Goal: Task Accomplishment & Management: Manage account settings

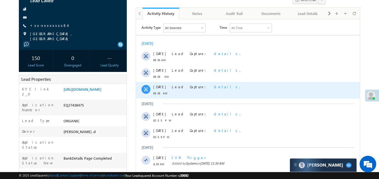
scroll to position [67, 0]
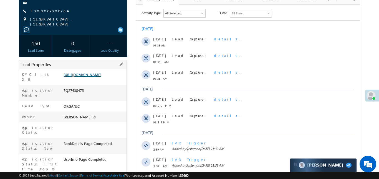
click at [101, 77] on link "https://angelbroking1-pk3em7sa.customui-test.leadsquared.com?leadId=511a6328-e5…" at bounding box center [82, 74] width 38 height 5
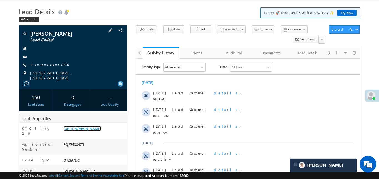
scroll to position [0, 0]
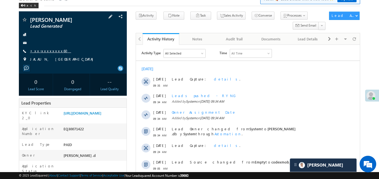
click at [47, 51] on link "+xx-xxxxxxxx60" at bounding box center [50, 51] width 41 height 5
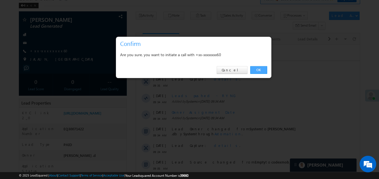
click at [255, 71] on link "OK" at bounding box center [258, 70] width 17 height 8
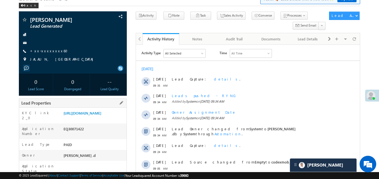
click at [103, 118] on div "https://angelbroking1-pk3em7sa.customui-test.leadsquared.com?leadId=4bf796e5-8e…" at bounding box center [94, 115] width 64 height 8
click at [101, 116] on link "https://angelbroking1-pk3em7sa.customui-test.leadsquared.com?leadId=4bf796e5-8e…" at bounding box center [82, 113] width 38 height 5
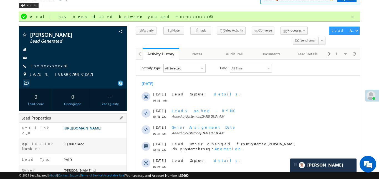
click at [108, 133] on div "https://angelbroking1-pk3em7sa.customui-test.leadsquared.com?leadId=4bf796e5-8e…" at bounding box center [94, 130] width 64 height 8
click at [101, 131] on link "https://angelbroking1-pk3em7sa.customui-test.leadsquared.com?leadId=4bf796e5-8e…" at bounding box center [82, 128] width 38 height 5
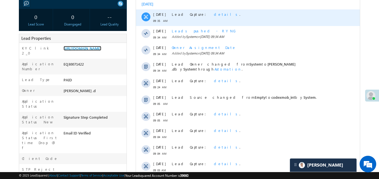
scroll to position [113, 0]
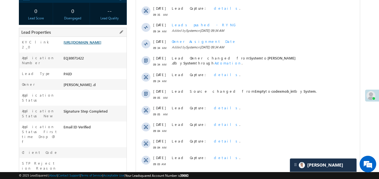
click at [90, 40] on link "https://angelbroking1-pk3em7sa.customui-test.leadsquared.com?leadId=4bf796e5-8e…" at bounding box center [82, 42] width 38 height 5
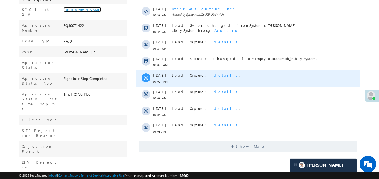
scroll to position [149, 0]
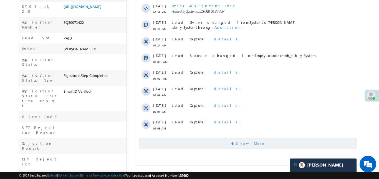
click at [231, 146] on span "Show More" at bounding box center [247, 143] width 218 height 11
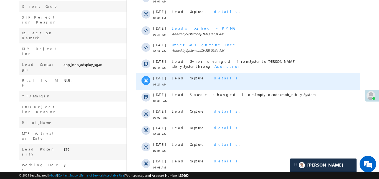
scroll to position [308, 0]
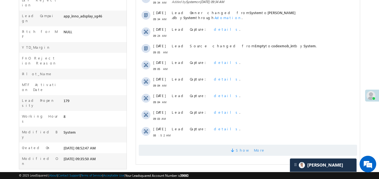
click at [251, 149] on span "Show More" at bounding box center [249, 150] width 29 height 11
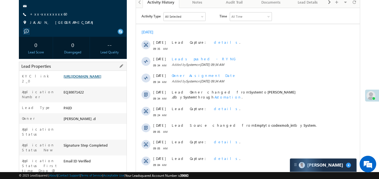
scroll to position [79, 0]
drag, startPoint x: 62, startPoint y: 76, endPoint x: 97, endPoint y: 94, distance: 39.4
click at [97, 81] on div "https://angelbroking1-pk3em7sa.customui-test.leadsquared.com?leadId=4bf796e5-8e…" at bounding box center [94, 77] width 64 height 8
copy link "https://angelbroking1-pk3em7sa.customui-test.leadsquared.com?leadId=4bf796e5-8e…"
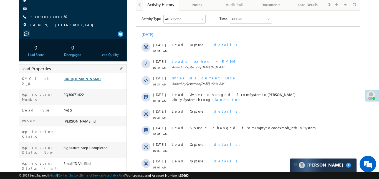
scroll to position [73, 0]
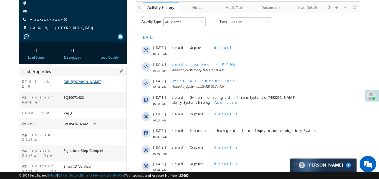
click at [101, 84] on link "https://angelbroking1-pk3em7sa.customui-test.leadsquared.com?leadId=4bf796e5-8e…" at bounding box center [82, 81] width 38 height 5
click at [101, 81] on link "https://angelbroking1-pk3em7sa.customui-test.leadsquared.com?leadId=4bf796e5-8e…" at bounding box center [82, 81] width 38 height 5
click at [101, 82] on link "https://angelbroking1-pk3em7sa.customui-test.leadsquared.com?leadId=4bf796e5-8e…" at bounding box center [82, 81] width 38 height 5
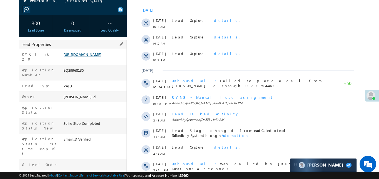
scroll to position [70, 0]
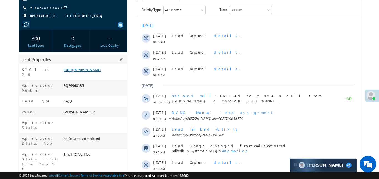
click at [85, 72] on link "https://angelbroking1-pk3em7sa.customui-test.leadsquared.com?leadId=29d07002-af…" at bounding box center [82, 69] width 38 height 5
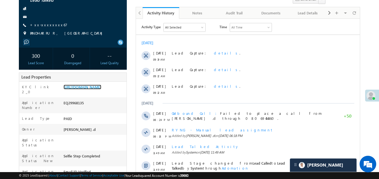
scroll to position [0, 0]
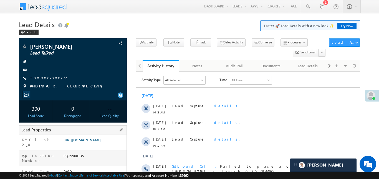
click at [101, 143] on link "https://angelbroking1-pk3em7sa.customui-test.leadsquared.com?leadId=29d07002-af…" at bounding box center [82, 140] width 38 height 5
click at [92, 143] on link "https://angelbroking1-pk3em7sa.customui-test.leadsquared.com?leadId=29d07002-af…" at bounding box center [82, 140] width 38 height 5
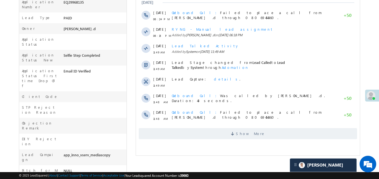
scroll to position [153, 0]
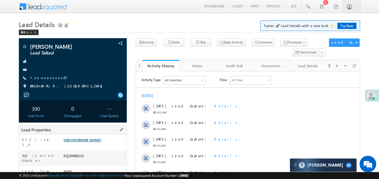
click at [101, 140] on link "[URL][DOMAIN_NAME]" at bounding box center [82, 140] width 38 height 5
click at [100, 143] on link "[URL][DOMAIN_NAME]" at bounding box center [82, 140] width 38 height 5
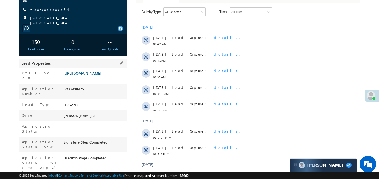
click at [97, 76] on link "https://angelbroking1-pk3em7sa.customui-test.leadsquared.com?leadId=511a6328-e5…" at bounding box center [82, 73] width 38 height 5
click at [98, 78] on div "https://angelbroking1-pk3em7sa.customui-test.leadsquared.com?leadId=511a6328-e5…" at bounding box center [94, 75] width 64 height 8
click at [97, 76] on link "https://angelbroking1-pk3em7sa.customui-test.leadsquared.com?leadId=511a6328-e5…" at bounding box center [82, 73] width 38 height 5
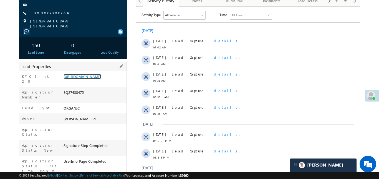
scroll to position [36, 0]
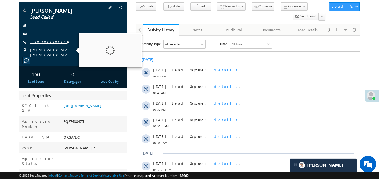
drag, startPoint x: 37, startPoint y: 49, endPoint x: 40, endPoint y: 44, distance: 6.2
click at [37, 49] on span "KOLHAPUR, MAHARASHTRA" at bounding box center [73, 53] width 87 height 10
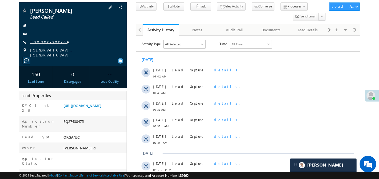
click at [42, 40] on link "+xx-xxxxxxxx84" at bounding box center [48, 41] width 37 height 5
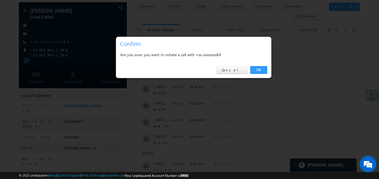
drag, startPoint x: 260, startPoint y: 75, endPoint x: 219, endPoint y: 48, distance: 48.5
click at [260, 75] on div "OK Cancel" at bounding box center [193, 70] width 155 height 16
click at [254, 72] on link "OK" at bounding box center [258, 70] width 17 height 8
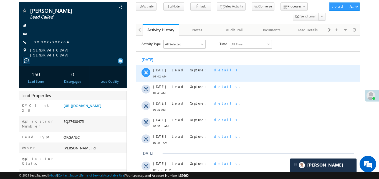
click at [256, 71] on div "Lead Capture: details ." at bounding box center [253, 70] width 164 height 5
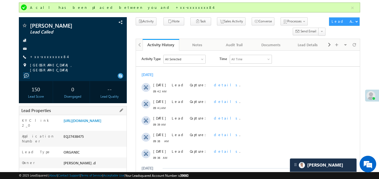
click at [103, 126] on div "https://angelbroking1-pk3em7sa.customui-test.leadsquared.com?leadId=511a6328-e5…" at bounding box center [94, 122] width 64 height 8
click at [101, 123] on link "https://angelbroking1-pk3em7sa.customui-test.leadsquared.com?leadId=511a6328-e5…" at bounding box center [82, 120] width 38 height 5
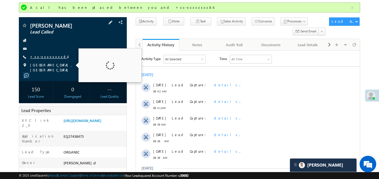
click at [46, 54] on link "+xx-xxxxxxxx84" at bounding box center [48, 56] width 37 height 5
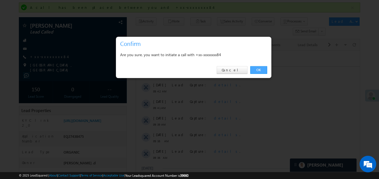
drag, startPoint x: 265, startPoint y: 70, endPoint x: 125, endPoint y: 11, distance: 151.8
click at [265, 70] on link "OK" at bounding box center [258, 70] width 17 height 8
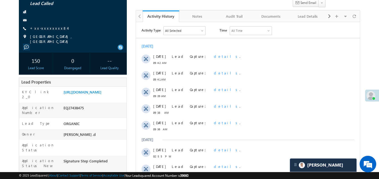
scroll to position [16, 0]
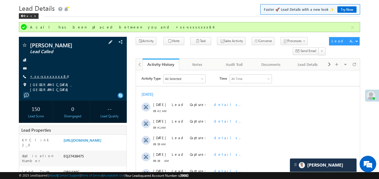
click at [48, 77] on link "+xx-xxxxxxxx84" at bounding box center [48, 76] width 37 height 5
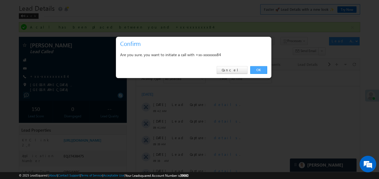
click at [257, 73] on link "OK" at bounding box center [258, 70] width 17 height 8
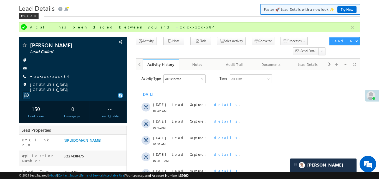
click at [351, 26] on button "button" at bounding box center [352, 27] width 7 height 7
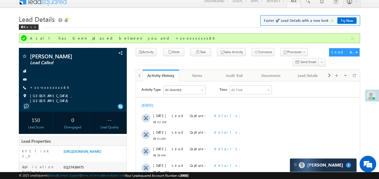
scroll to position [0, 0]
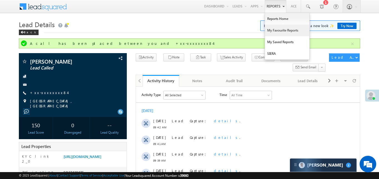
click at [283, 31] on link "My Favourite Reports" at bounding box center [287, 31] width 44 height 12
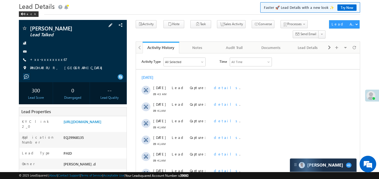
scroll to position [24, 0]
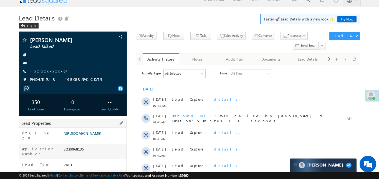
scroll to position [25, 0]
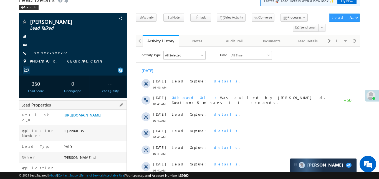
click at [104, 110] on div "KYC link 2_0 [URL][DOMAIN_NAME]" at bounding box center [72, 118] width 107 height 16
click at [101, 118] on link "[URL][DOMAIN_NAME]" at bounding box center [82, 115] width 38 height 5
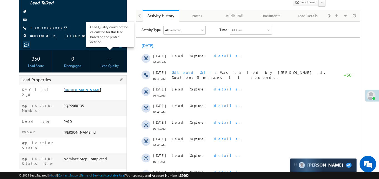
scroll to position [88, 0]
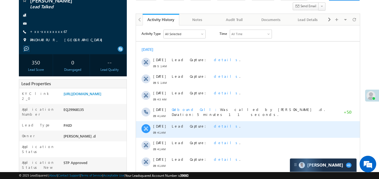
scroll to position [72, 0]
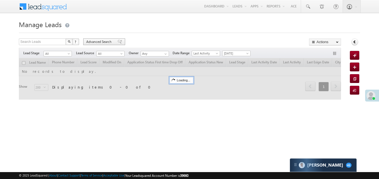
click at [102, 43] on span "Advanced Search" at bounding box center [99, 41] width 27 height 5
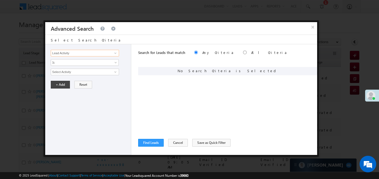
click at [98, 55] on input "Lead Activity" at bounding box center [85, 53] width 68 height 7
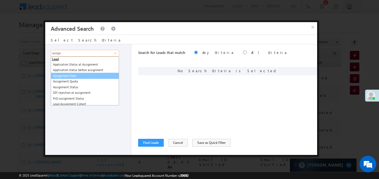
click at [90, 76] on link "Assignment Date" at bounding box center [85, 76] width 68 height 6
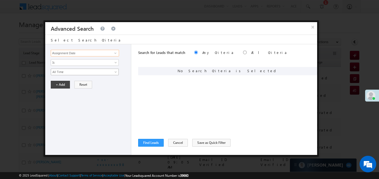
type input "Assignment Date"
click at [76, 73] on span "All Time" at bounding box center [81, 72] width 60 height 5
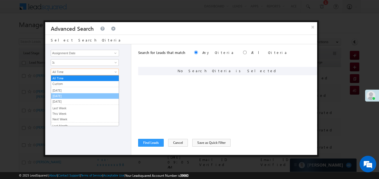
drag, startPoint x: 61, startPoint y: 92, endPoint x: 62, endPoint y: 97, distance: 5.1
click at [62, 97] on ul "All Time Custom Yesterday Today Tomorrow Last Week This Week Next Week Last Mon…" at bounding box center [85, 100] width 68 height 51
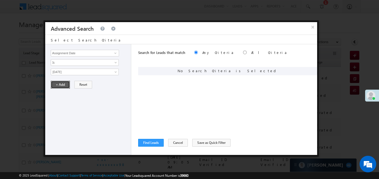
click at [60, 86] on button "+ Add" at bounding box center [60, 85] width 19 height 8
click at [221, 53] on div "Search for Leads that match Any Criteria All Criteria Note that the current tri…" at bounding box center [227, 53] width 179 height 18
click at [243, 53] on input "radio" at bounding box center [245, 53] width 4 height 4
radio input "true"
click at [153, 137] on div "Search for Leads that match Any Criteria All Criteria Note that the current tri…" at bounding box center [227, 99] width 179 height 111
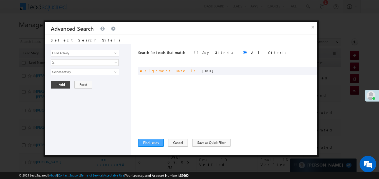
click at [149, 147] on div "Search for Leads that match Any Criteria All Criteria Note that the current tri…" at bounding box center [227, 99] width 179 height 111
click at [152, 144] on button "Find Leads" at bounding box center [151, 143] width 26 height 8
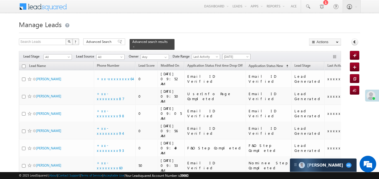
click at [244, 54] on span "[DATE]" at bounding box center [235, 56] width 26 height 5
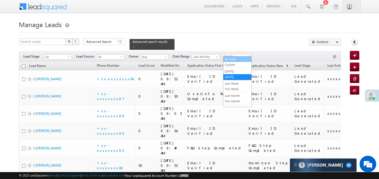
click at [237, 60] on link "All Time" at bounding box center [237, 59] width 28 height 5
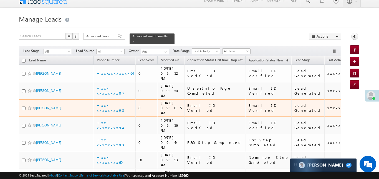
scroll to position [21, 0]
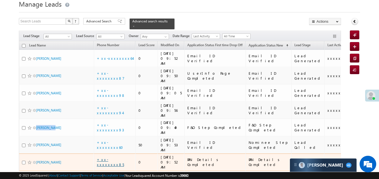
click at [120, 157] on link "+xx-xxxxxxxx85" at bounding box center [110, 162] width 27 height 10
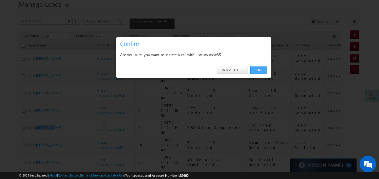
click at [259, 69] on link "OK" at bounding box center [258, 70] width 17 height 8
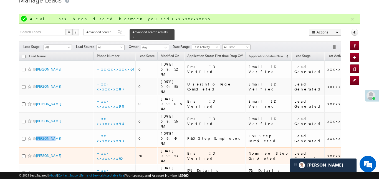
scroll to position [26, 0]
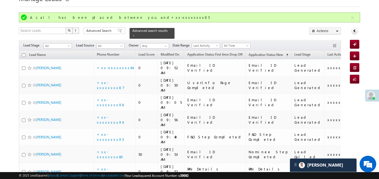
click at [256, 4] on div at bounding box center [189, 5] width 341 height 4
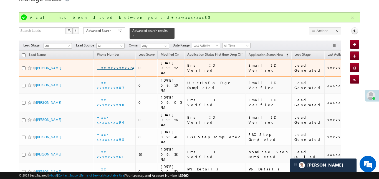
click at [112, 65] on link "+xx-xxxxxxxx64" at bounding box center [115, 67] width 36 height 5
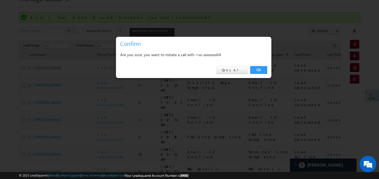
drag, startPoint x: 262, startPoint y: 70, endPoint x: 170, endPoint y: 83, distance: 93.2
click at [262, 70] on link "OK" at bounding box center [258, 70] width 17 height 8
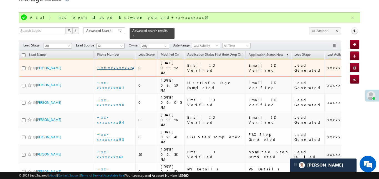
click at [119, 65] on link "+xx-xxxxxxxx64" at bounding box center [115, 67] width 36 height 5
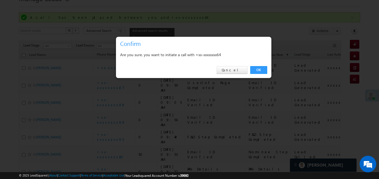
drag, startPoint x: 251, startPoint y: 70, endPoint x: 136, endPoint y: 85, distance: 116.6
click at [251, 70] on link "OK" at bounding box center [258, 70] width 17 height 8
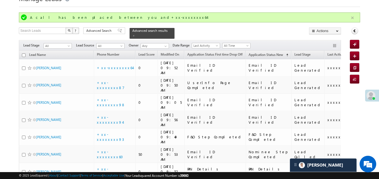
click at [353, 17] on button "button" at bounding box center [352, 17] width 7 height 7
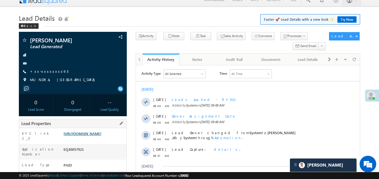
scroll to position [18, 0]
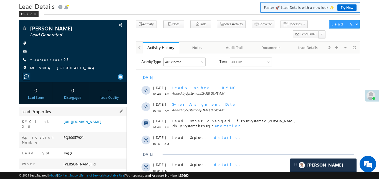
click at [117, 127] on div "https://angelbroking1-pk3em7sa.customui-test.leadsquared.com?leadId=2a839372-17…" at bounding box center [94, 123] width 64 height 8
click at [101, 124] on link "https://angelbroking1-pk3em7sa.customui-test.leadsquared.com?leadId=2a839372-17…" at bounding box center [82, 122] width 38 height 5
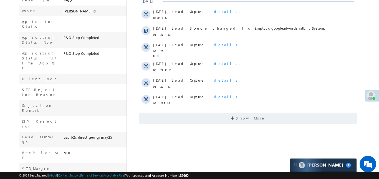
scroll to position [193, 0]
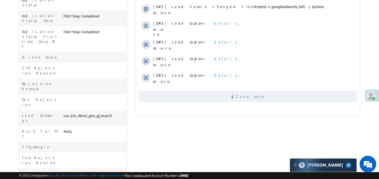
click at [235, 91] on span "Show More" at bounding box center [247, 96] width 218 height 11
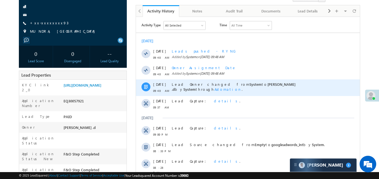
scroll to position [31, 0]
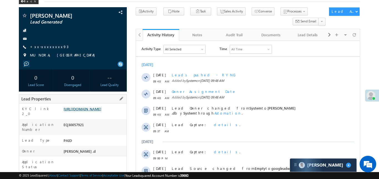
click at [101, 111] on link "https://angelbroking1-pk3em7sa.customui-test.leadsquared.com?leadId=2a839372-17…" at bounding box center [82, 109] width 38 height 5
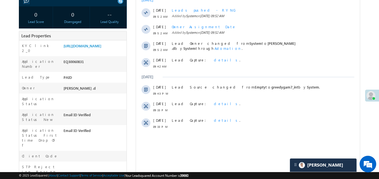
scroll to position [126, 0]
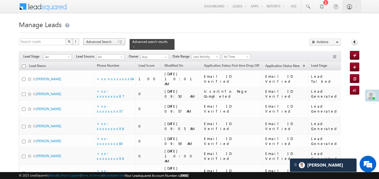
click at [96, 42] on span "Advanced Search" at bounding box center [99, 41] width 27 height 5
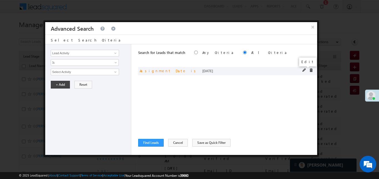
click at [303, 69] on span at bounding box center [304, 70] width 4 height 4
click at [309, 26] on button "×" at bounding box center [312, 27] width 9 height 10
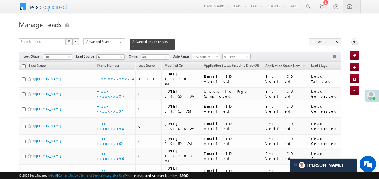
click at [68, 56] on span at bounding box center [69, 58] width 4 height 4
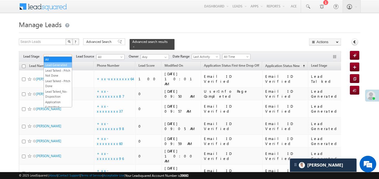
click at [55, 66] on link "Lead Generated" at bounding box center [58, 65] width 28 height 5
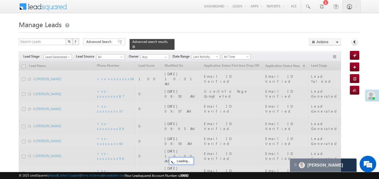
click at [135, 45] on span at bounding box center [133, 46] width 3 height 3
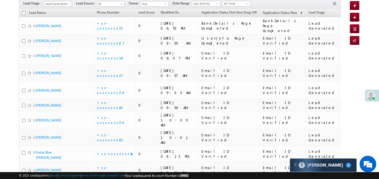
scroll to position [47, 0]
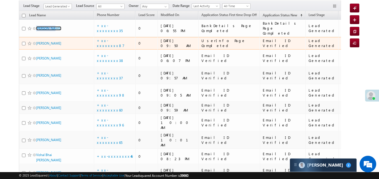
drag, startPoint x: 43, startPoint y: 27, endPoint x: 67, endPoint y: 34, distance: 25.0
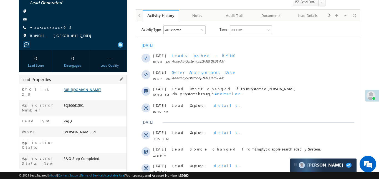
scroll to position [51, 0]
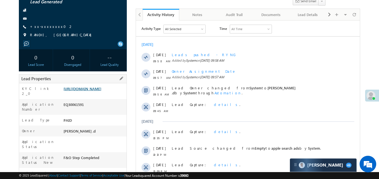
click at [101, 91] on link "[URL][DOMAIN_NAME]" at bounding box center [82, 89] width 38 height 5
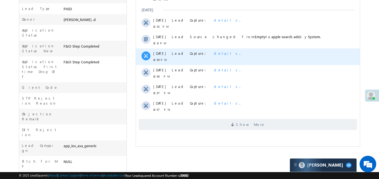
scroll to position [164, 0]
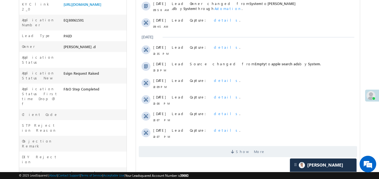
scroll to position [97, 0]
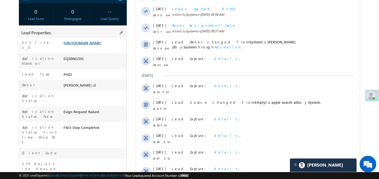
click at [101, 45] on link "[URL][DOMAIN_NAME]" at bounding box center [82, 42] width 38 height 5
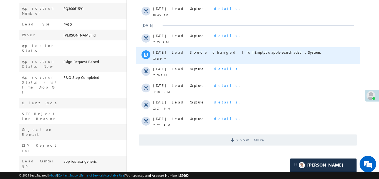
scroll to position [148, 0]
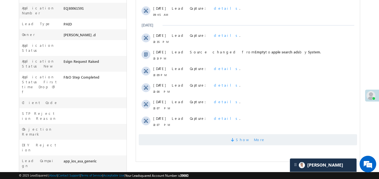
click at [262, 140] on span "Show More" at bounding box center [247, 139] width 218 height 11
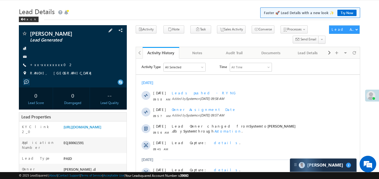
scroll to position [0, 0]
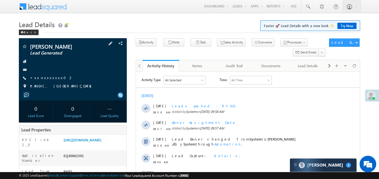
click at [46, 74] on div "KALYAN KUMAR BISWAS Lead Generated +xx-xxxxxxxx02 RANCHI, JHARKHAND" at bounding box center [73, 68] width 102 height 48
click at [48, 82] on div "KALYAN KUMAR BISWAS Lead Generated +xx-xxxxxxxx02 RANCHI, JHARKHAND" at bounding box center [73, 68] width 102 height 48
click at [44, 78] on link "+xx-xxxxxxxx02" at bounding box center [51, 77] width 43 height 5
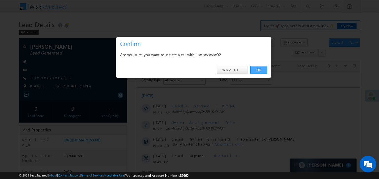
click at [257, 71] on link "OK" at bounding box center [258, 70] width 17 height 8
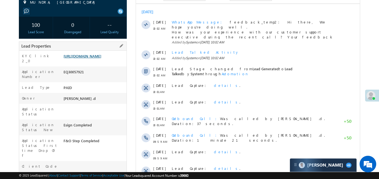
click at [101, 59] on link "https://angelbroking1-pk3em7sa.customui-test.leadsquared.com?leadId=2a839372-17…" at bounding box center [82, 56] width 38 height 5
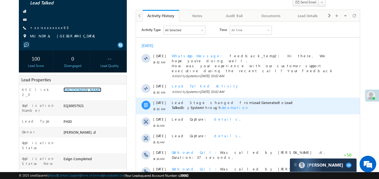
scroll to position [49, 0]
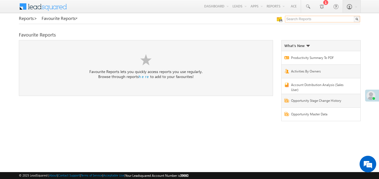
click at [321, 19] on input "text" at bounding box center [322, 19] width 75 height 7
type input "me to"
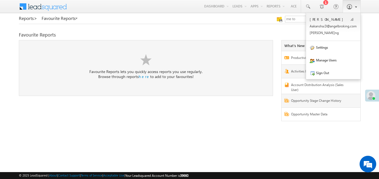
drag, startPoint x: 327, startPoint y: 14, endPoint x: 360, endPoint y: 9, distance: 32.7
click at [331, 15] on body "Menu [PERSON_NAME] .d Aakan sha.D @ange lbrok ing.c" at bounding box center [189, 78] width 379 height 157
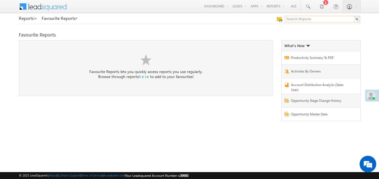
click at [298, 22] on input "text" at bounding box center [322, 19] width 75 height 7
type input "me to others"
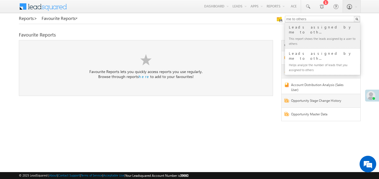
click at [314, 25] on div "Leads assigned by me to oth..." at bounding box center [325, 29] width 74 height 11
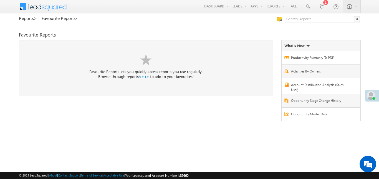
click at [314, 25] on div "Reports > Favourite Reports Favourite Reports here" at bounding box center [189, 71] width 341 height 111
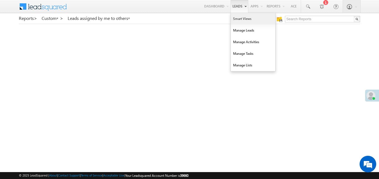
click at [242, 22] on link "Smart Views" at bounding box center [253, 19] width 44 height 12
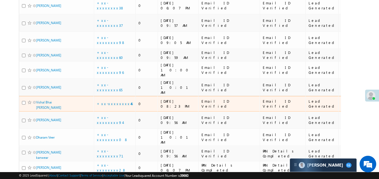
scroll to position [109, 0]
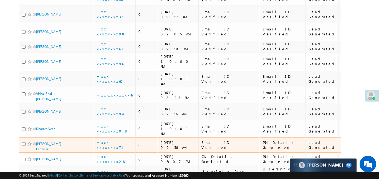
click at [115, 138] on td "+xx-xxxxxxxx71" at bounding box center [115, 146] width 42 height 16
click at [115, 140] on link "+xx-xxxxxxxx71" at bounding box center [113, 145] width 33 height 10
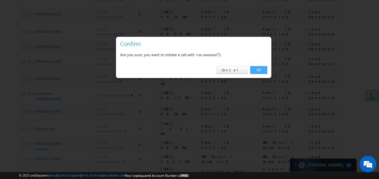
click at [259, 72] on link "OK" at bounding box center [258, 70] width 17 height 8
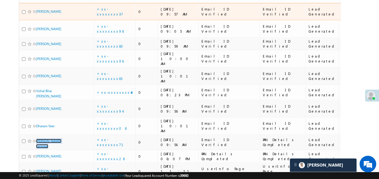
scroll to position [70, 0]
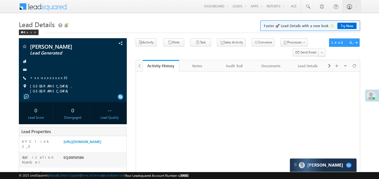
scroll to position [71, 0]
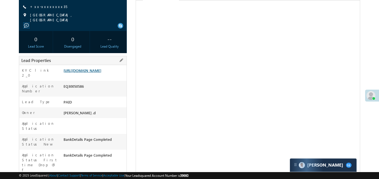
click at [101, 73] on link "[URL][DOMAIN_NAME]" at bounding box center [82, 70] width 38 height 5
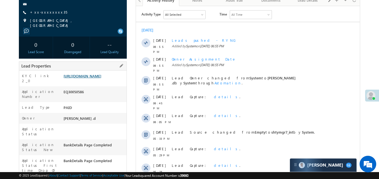
scroll to position [0, 0]
click at [39, 11] on link "+xx-xxxxxxxx35" at bounding box center [48, 12] width 37 height 5
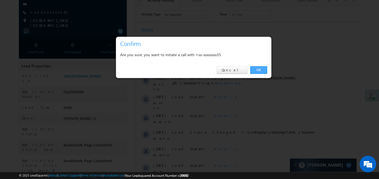
click at [260, 67] on link "OK" at bounding box center [258, 70] width 17 height 8
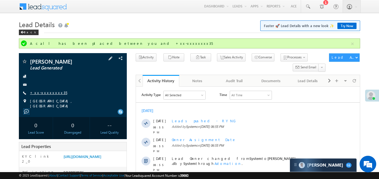
click at [41, 92] on link "+xx-xxxxxxxx35" at bounding box center [48, 92] width 37 height 5
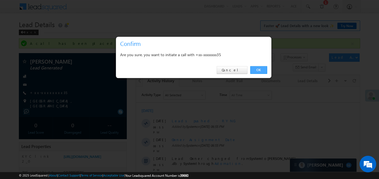
click at [265, 68] on link "OK" at bounding box center [258, 70] width 17 height 8
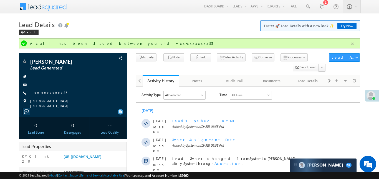
click at [352, 44] on button "button" at bounding box center [352, 43] width 7 height 7
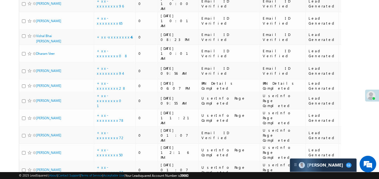
scroll to position [197, 0]
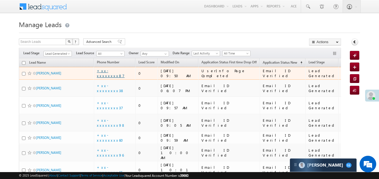
click at [119, 72] on link "+xx-xxxxxxxx87" at bounding box center [111, 73] width 28 height 10
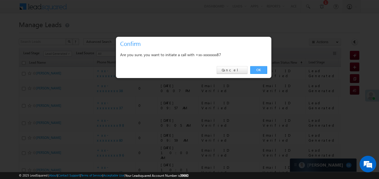
click at [260, 73] on link "OK" at bounding box center [258, 70] width 17 height 8
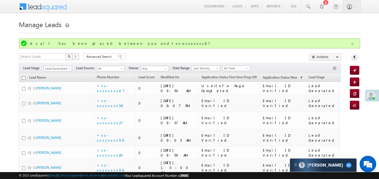
click at [351, 46] on button "button" at bounding box center [352, 43] width 7 height 7
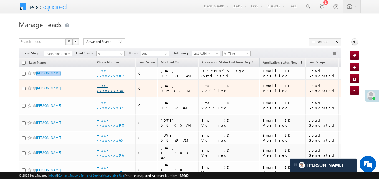
click at [111, 85] on link "+xx-xxxxxxxx38" at bounding box center [110, 88] width 27 height 10
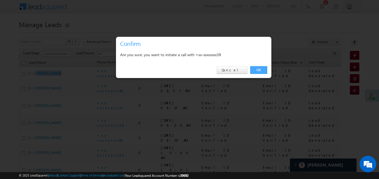
click at [263, 69] on link "OK" at bounding box center [258, 70] width 17 height 8
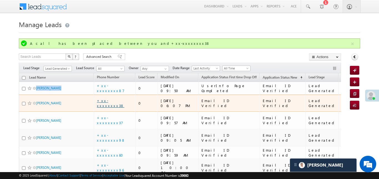
click at [113, 102] on link "+xx-xxxxxxxx38" at bounding box center [110, 103] width 27 height 10
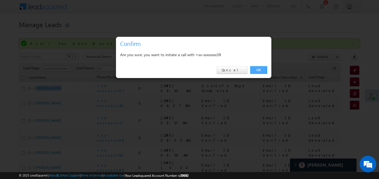
click at [263, 70] on link "OK" at bounding box center [258, 70] width 17 height 8
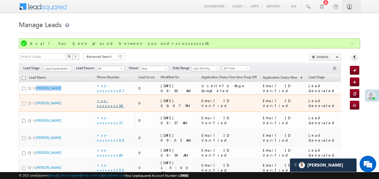
click at [118, 101] on link "+xx-xxxxxxxx38" at bounding box center [110, 103] width 27 height 10
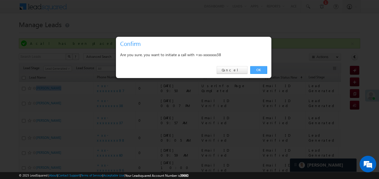
click at [261, 70] on link "OK" at bounding box center [258, 70] width 17 height 8
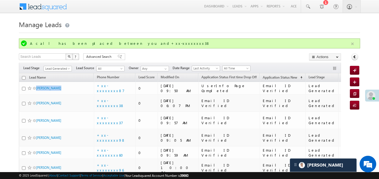
click at [355, 46] on button "button" at bounding box center [352, 43] width 7 height 7
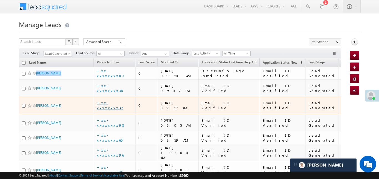
click at [117, 101] on link "+xx-xxxxxxxx37" at bounding box center [110, 106] width 26 height 10
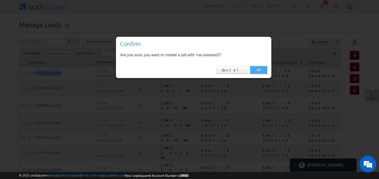
click at [258, 70] on link "OK" at bounding box center [258, 70] width 17 height 8
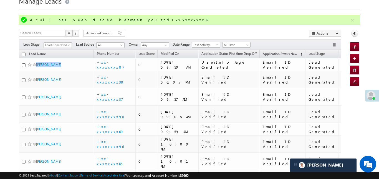
scroll to position [212, 0]
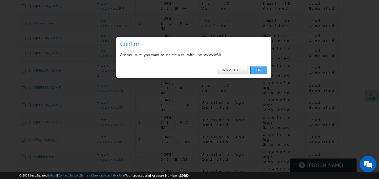
click at [262, 69] on link "OK" at bounding box center [258, 70] width 17 height 8
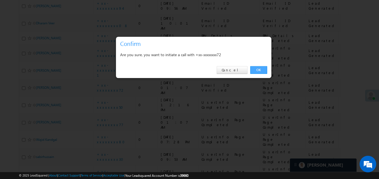
click at [265, 69] on link "OK" at bounding box center [258, 70] width 17 height 8
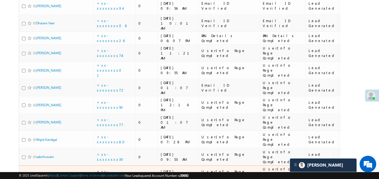
click at [117, 169] on link "+xx-xxxxxxxx65" at bounding box center [110, 174] width 26 height 10
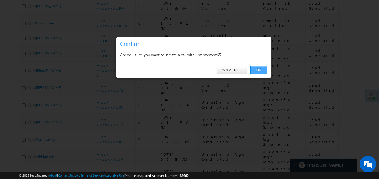
click at [265, 72] on link "OK" at bounding box center [258, 70] width 17 height 8
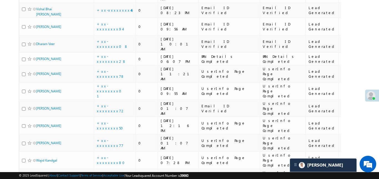
scroll to position [141, 0]
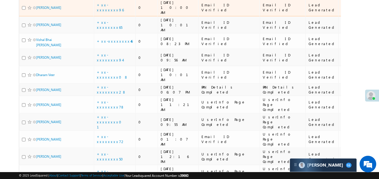
scroll to position [134, 0]
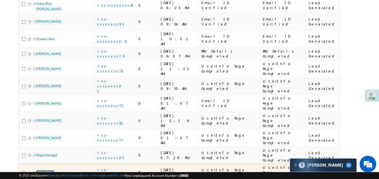
drag, startPoint x: 42, startPoint y: 116, endPoint x: 57, endPoint y: 139, distance: 27.5
click at [114, 168] on link "+xx-xxxxxxxx30" at bounding box center [112, 173] width 30 height 10
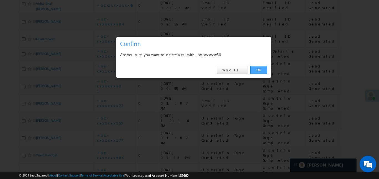
click at [260, 72] on link "OK" at bounding box center [258, 70] width 17 height 8
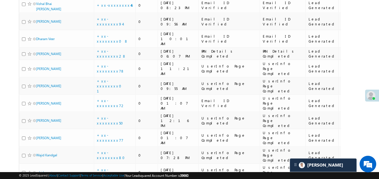
scroll to position [149, 0]
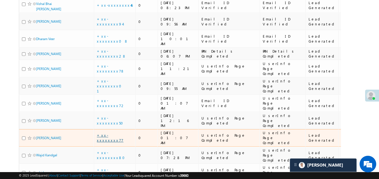
click at [112, 133] on link "+xx-xxxxxxxx77" at bounding box center [110, 138] width 27 height 10
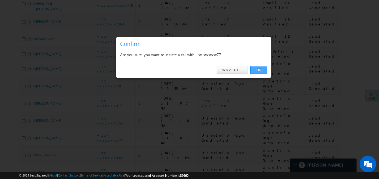
click at [258, 70] on link "OK" at bounding box center [258, 70] width 17 height 8
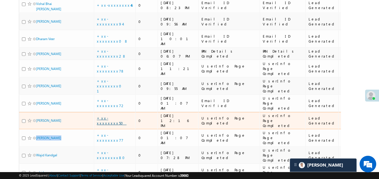
click at [118, 116] on link "+xx-xxxxxxxx50" at bounding box center [112, 121] width 30 height 10
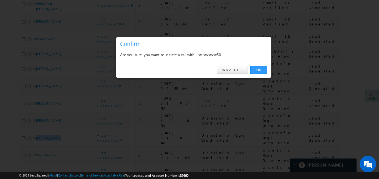
click at [254, 70] on link "OK" at bounding box center [258, 70] width 17 height 8
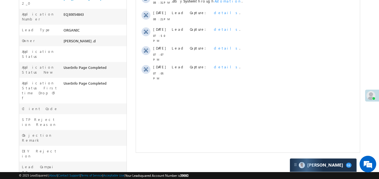
scroll to position [22, 0]
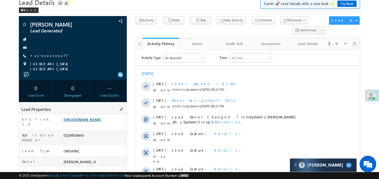
click at [101, 120] on link "https://angelbroking1-pk3em7sa.customui-test.leadsquared.com?leadId=c0324e16-81…" at bounding box center [82, 119] width 38 height 5
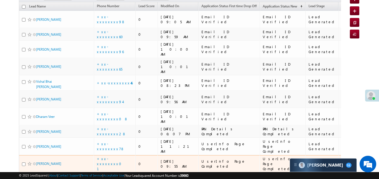
scroll to position [59, 0]
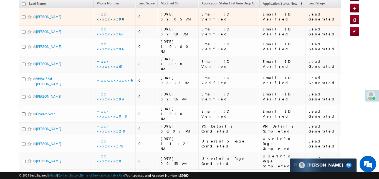
click at [114, 12] on link "+xx-xxxxxxxx98" at bounding box center [111, 17] width 29 height 10
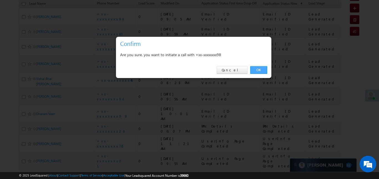
click at [257, 72] on link "OK" at bounding box center [258, 70] width 17 height 8
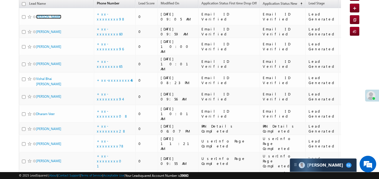
scroll to position [0, 0]
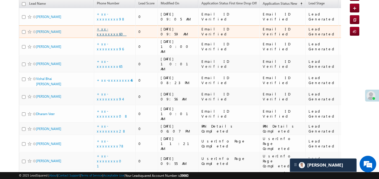
click at [111, 27] on link "+xx-xxxxxxxx60" at bounding box center [112, 32] width 30 height 10
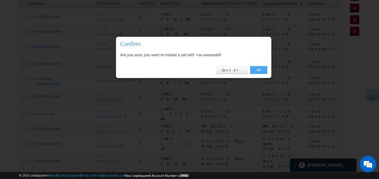
click at [261, 72] on link "OK" at bounding box center [258, 70] width 17 height 8
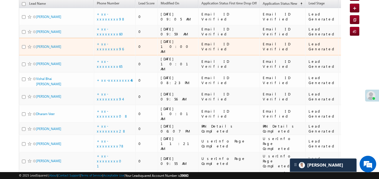
click at [111, 42] on div "+xx-xxxxxxxx96" at bounding box center [115, 47] width 36 height 10
click at [113, 42] on link "+xx-xxxxxxxx96" at bounding box center [110, 47] width 27 height 10
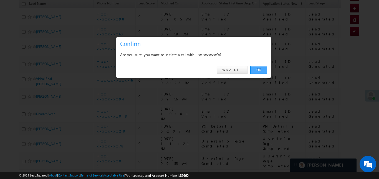
click at [266, 73] on link "OK" at bounding box center [258, 70] width 17 height 8
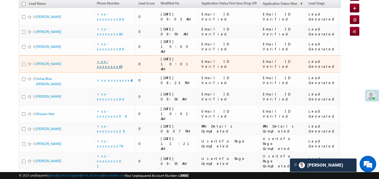
click at [116, 59] on link "+xx-xxxxxxxx65" at bounding box center [110, 64] width 26 height 10
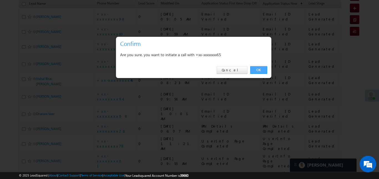
click at [261, 72] on link "OK" at bounding box center [258, 70] width 17 height 8
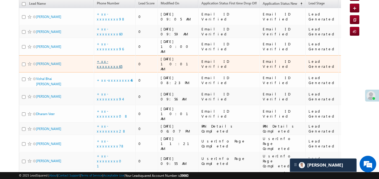
click at [112, 59] on link "+xx-xxxxxxxx65" at bounding box center [110, 64] width 26 height 10
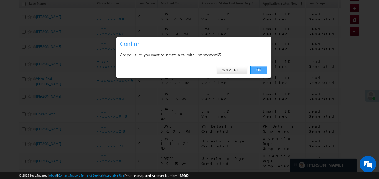
click at [263, 73] on link "OK" at bounding box center [258, 70] width 17 height 8
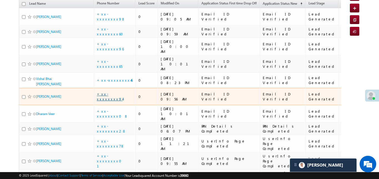
click at [118, 92] on link "+xx-xxxxxxxx94" at bounding box center [110, 97] width 26 height 10
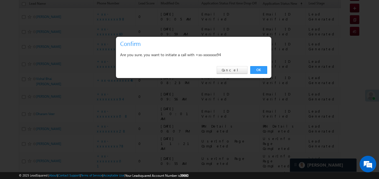
click at [268, 67] on div "OK Cancel" at bounding box center [193, 70] width 155 height 16
click at [258, 70] on link "OK" at bounding box center [258, 70] width 17 height 8
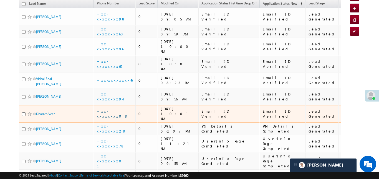
click at [115, 109] on link "+xx-xxxxxxxx08" at bounding box center [112, 114] width 31 height 10
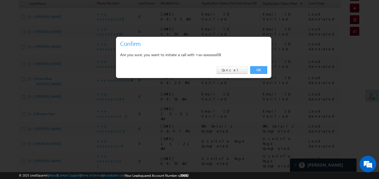
click at [257, 70] on link "OK" at bounding box center [258, 70] width 17 height 8
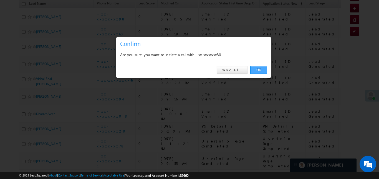
click at [259, 72] on link "OK" at bounding box center [258, 70] width 17 height 8
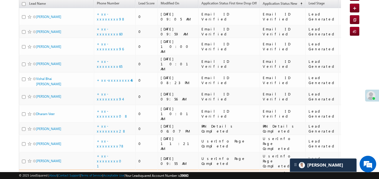
click at [116, 174] on link "+xx-xxxxxxxx72" at bounding box center [111, 179] width 28 height 10
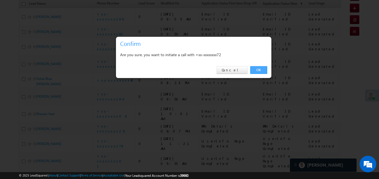
click at [264, 71] on link "OK" at bounding box center [258, 70] width 17 height 8
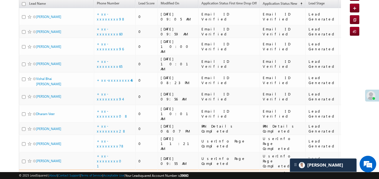
click at [111, 170] on td "+xx-xxxxxxxx72" at bounding box center [115, 178] width 42 height 17
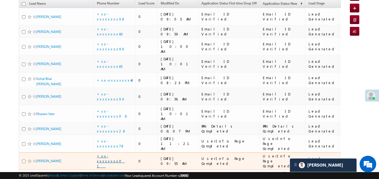
click at [113, 154] on link "+xx-xxxxxxxx01" at bounding box center [111, 161] width 28 height 15
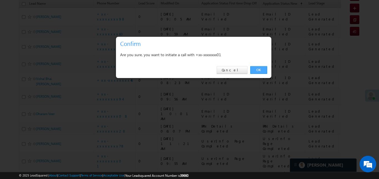
click at [265, 70] on link "OK" at bounding box center [258, 70] width 17 height 8
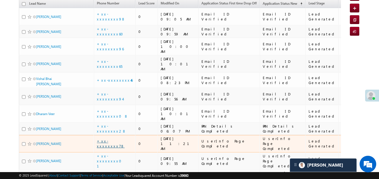
click at [107, 139] on link "+xx-xxxxxxxx78" at bounding box center [111, 144] width 28 height 10
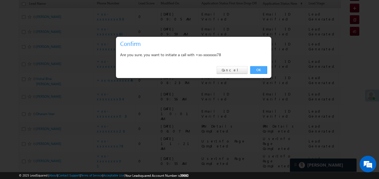
click at [258, 71] on link "OK" at bounding box center [258, 70] width 17 height 8
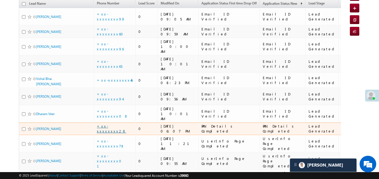
click at [117, 124] on link "+xx-xxxxxxxx28" at bounding box center [111, 129] width 29 height 10
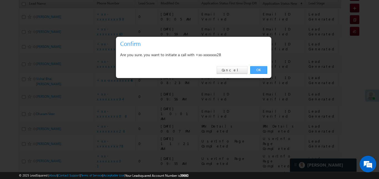
click at [257, 71] on link "OK" at bounding box center [258, 70] width 17 height 8
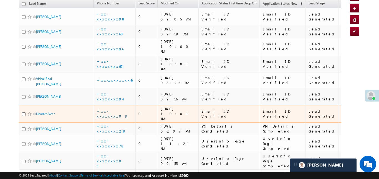
click at [119, 109] on link "+xx-xxxxxxxx08" at bounding box center [112, 114] width 31 height 10
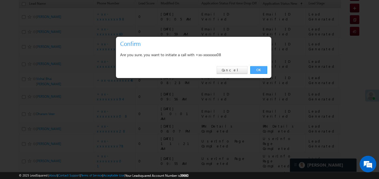
click at [260, 71] on link "OK" at bounding box center [258, 70] width 17 height 8
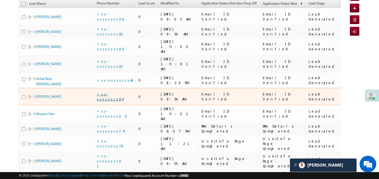
click at [115, 92] on link "+xx-xxxxxxxx94" at bounding box center [110, 97] width 26 height 10
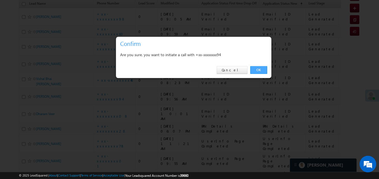
click at [258, 68] on link "OK" at bounding box center [258, 70] width 17 height 8
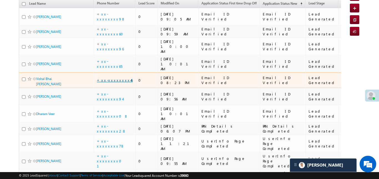
click at [111, 78] on link "+xx-xxxxxxxx46" at bounding box center [115, 80] width 36 height 5
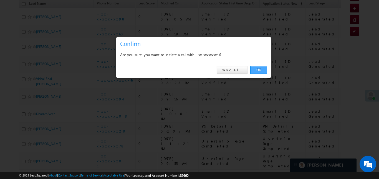
click at [259, 69] on link "OK" at bounding box center [258, 70] width 17 height 8
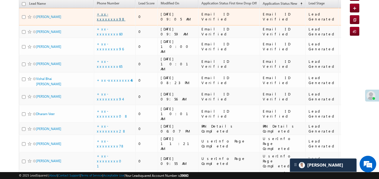
click at [115, 16] on link "+xx-xxxxxxxx98" at bounding box center [111, 17] width 29 height 10
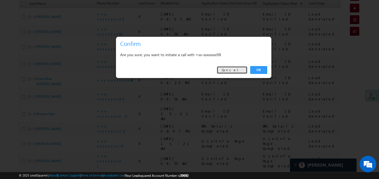
click at [236, 71] on link "Cancel" at bounding box center [232, 70] width 31 height 8
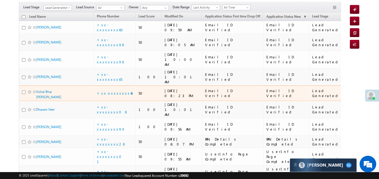
scroll to position [96, 0]
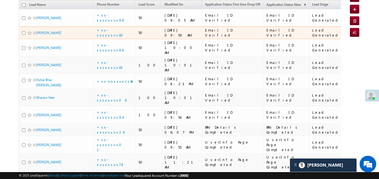
scroll to position [71, 0]
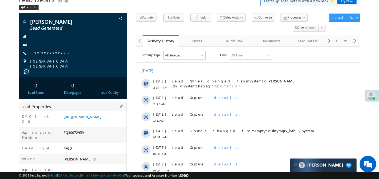
scroll to position [45, 0]
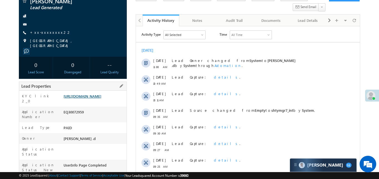
click at [102, 91] on div "KYC link 2_0 [URL][DOMAIN_NAME]" at bounding box center [72, 99] width 107 height 16
click at [98, 95] on link "[URL][DOMAIN_NAME]" at bounding box center [82, 96] width 38 height 5
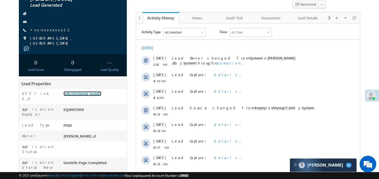
scroll to position [0, 0]
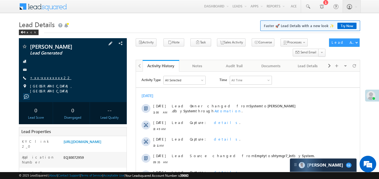
click at [42, 80] on link "+xx-xxxxxxxx22" at bounding box center [50, 77] width 41 height 5
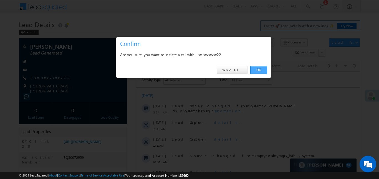
click at [265, 70] on link "OK" at bounding box center [258, 70] width 17 height 8
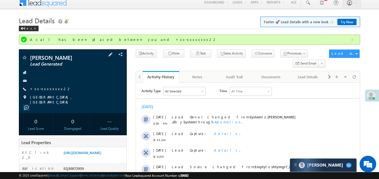
scroll to position [6, 0]
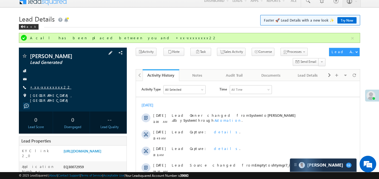
click at [41, 86] on link "+xx-xxxxxxxx22" at bounding box center [50, 87] width 41 height 5
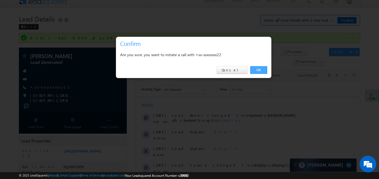
click at [261, 71] on link "OK" at bounding box center [258, 70] width 17 height 8
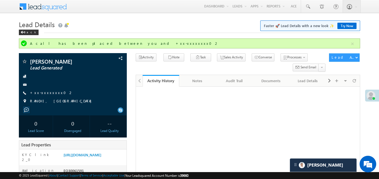
click at [96, 157] on link "https://angelbroking1-pk3em7sa.customui-test.leadsquared.com?leadId=091229c0-63…" at bounding box center [82, 155] width 38 height 5
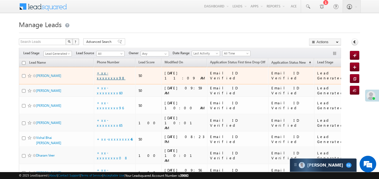
click at [114, 74] on link "+xx-xxxxxxxx98" at bounding box center [111, 76] width 29 height 10
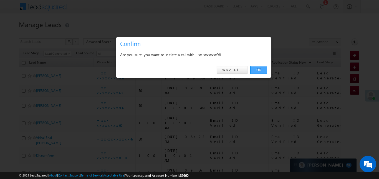
click at [262, 69] on link "OK" at bounding box center [258, 70] width 17 height 8
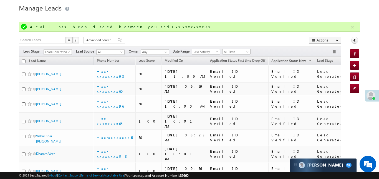
scroll to position [14, 0]
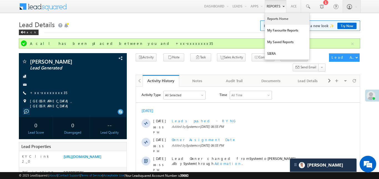
click at [280, 17] on link "Reports Home" at bounding box center [287, 19] width 44 height 12
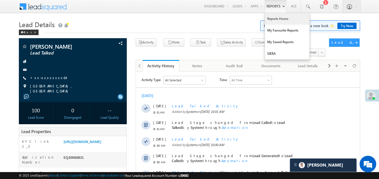
click at [282, 23] on link "Reports Home" at bounding box center [287, 19] width 44 height 12
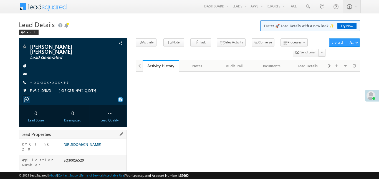
scroll to position [31, 0]
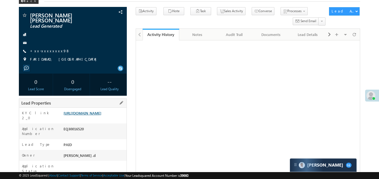
click at [101, 113] on link "[URL][DOMAIN_NAME]" at bounding box center [82, 113] width 38 height 5
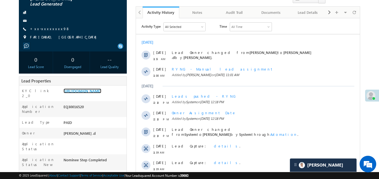
scroll to position [2, 0]
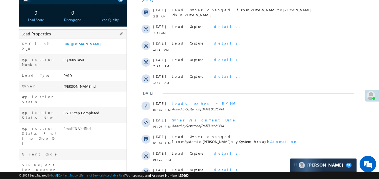
scroll to position [48, 0]
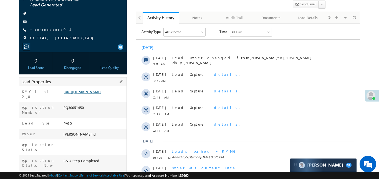
click at [101, 94] on link "[URL][DOMAIN_NAME]" at bounding box center [82, 92] width 38 height 5
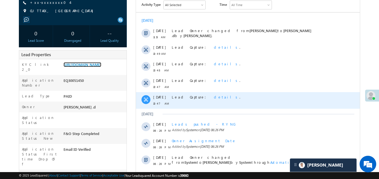
scroll to position [78, 0]
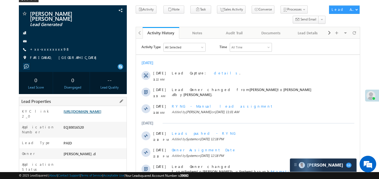
click at [99, 111] on link "[URL][DOMAIN_NAME]" at bounding box center [82, 111] width 38 height 5
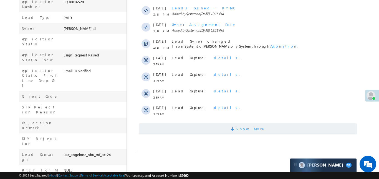
scroll to position [159, 0]
click at [215, 124] on span "Show More" at bounding box center [247, 128] width 218 height 11
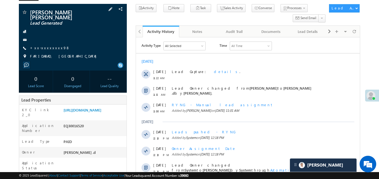
scroll to position [23, 0]
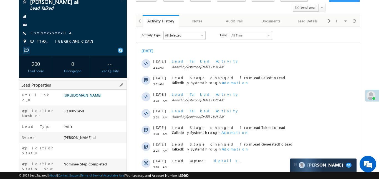
scroll to position [48, 0]
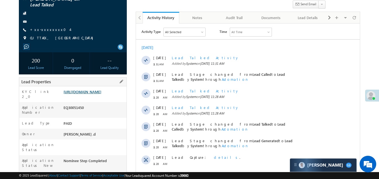
click at [101, 94] on link "https://angelbroking1-pk3em7sa.customui-test.leadsquared.com?leadId=a7e19912-20…" at bounding box center [82, 92] width 38 height 5
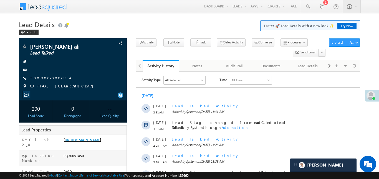
scroll to position [189, 0]
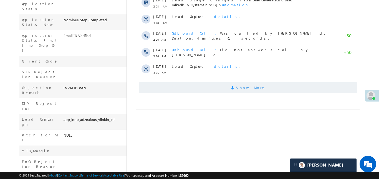
click at [233, 92] on span "Show More" at bounding box center [247, 87] width 218 height 11
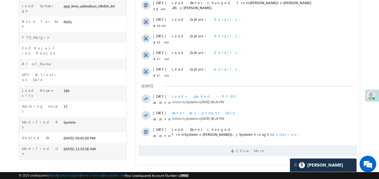
scroll to position [304, 0]
click at [252, 155] on span "Show More" at bounding box center [249, 151] width 29 height 11
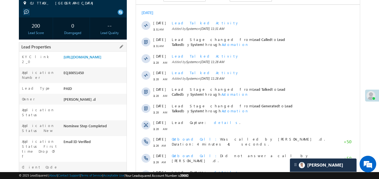
scroll to position [79, 0]
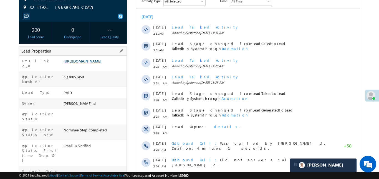
click at [99, 63] on link "https://angelbroking1-pk3em7sa.customui-test.leadsquared.com?leadId=a7e19912-20…" at bounding box center [82, 61] width 38 height 5
click at [88, 63] on link "https://angelbroking1-pk3em7sa.customui-test.leadsquared.com?leadId=a7e19912-20…" at bounding box center [82, 61] width 38 height 5
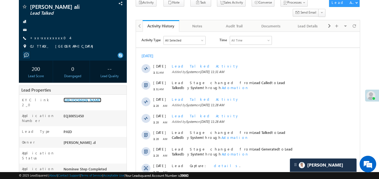
scroll to position [40, 0]
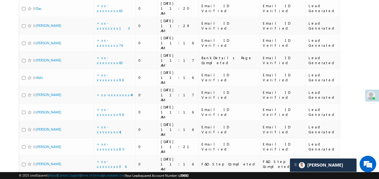
scroll to position [412, 0]
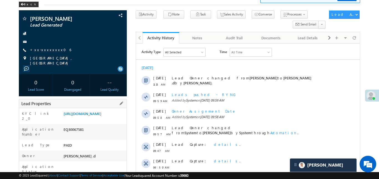
scroll to position [68, 0]
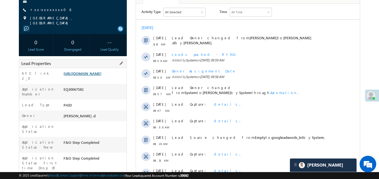
click at [101, 72] on link "[URL][DOMAIN_NAME]" at bounding box center [82, 73] width 38 height 5
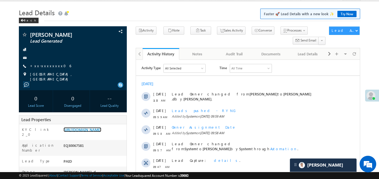
scroll to position [0, 0]
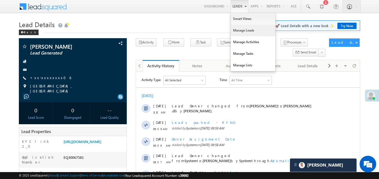
click at [247, 34] on link "Manage Leads" at bounding box center [253, 31] width 44 height 12
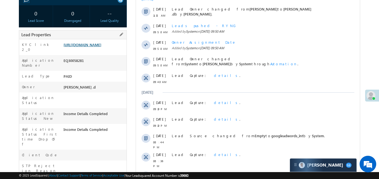
click at [85, 47] on link "[URL][DOMAIN_NAME]" at bounding box center [82, 44] width 38 height 5
click at [101, 44] on link "[URL][DOMAIN_NAME]" at bounding box center [82, 44] width 38 height 5
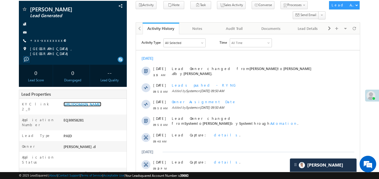
scroll to position [38, 0]
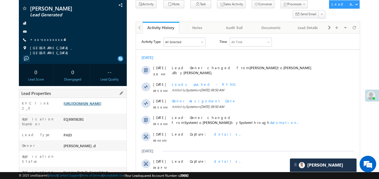
click at [101, 106] on link "https://angelbroking1-pk3em7sa.customui-test.leadsquared.com?leadId=bd861912-40…" at bounding box center [82, 103] width 38 height 5
click at [98, 106] on link "https://angelbroking1-pk3em7sa.customui-test.leadsquared.com?leadId=bd861912-40…" at bounding box center [82, 103] width 38 height 5
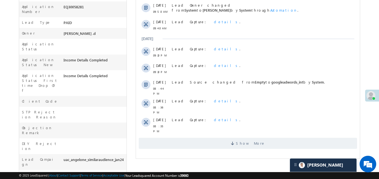
scroll to position [168, 0]
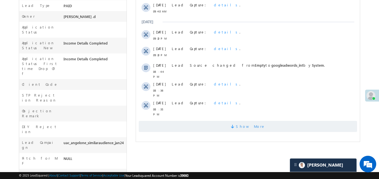
click at [253, 123] on span "Show More" at bounding box center [249, 126] width 29 height 11
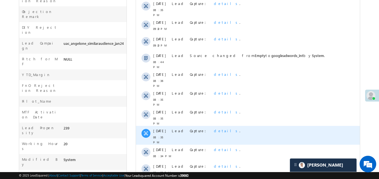
scroll to position [304, 0]
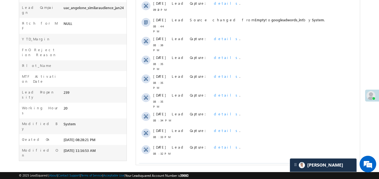
click at [279, 163] on span "Show More" at bounding box center [247, 168] width 218 height 11
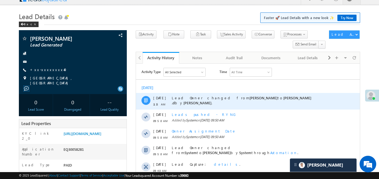
scroll to position [0, 0]
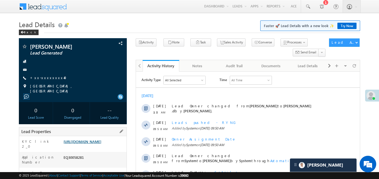
click at [101, 141] on link "https://angelbroking1-pk3em7sa.customui-test.leadsquared.com?leadId=bd861912-40…" at bounding box center [82, 141] width 38 height 5
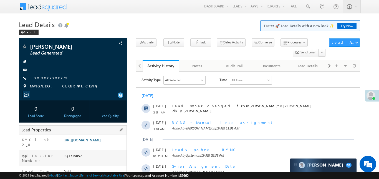
drag, startPoint x: 106, startPoint y: 161, endPoint x: 106, endPoint y: 150, distance: 11.1
click at [106, 161] on div "Application Number EQ17150571" at bounding box center [72, 159] width 107 height 16
click at [101, 143] on link "https://angelbroking1-pk3em7sa.customui-test.leadsquared.com?leadId=439d8007-26…" at bounding box center [82, 140] width 38 height 5
click at [100, 141] on link "https://angelbroking1-pk3em7sa.customui-test.leadsquared.com?leadId=439d8007-26…" at bounding box center [82, 140] width 38 height 5
click at [101, 141] on link "https://angelbroking1-pk3em7sa.customui-test.leadsquared.com?leadId=439d8007-26…" at bounding box center [82, 140] width 38 height 5
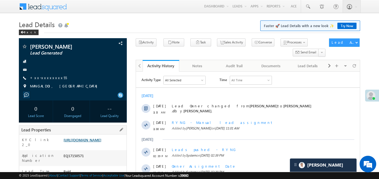
click at [101, 143] on link "https://angelbroking1-pk3em7sa.customui-test.leadsquared.com?leadId=439d8007-26…" at bounding box center [82, 140] width 38 height 5
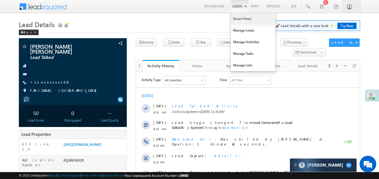
click at [243, 21] on link "Smart Views" at bounding box center [253, 19] width 44 height 12
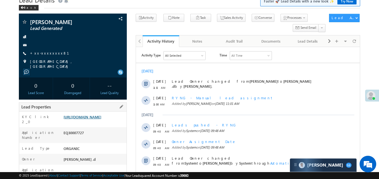
click at [101, 120] on link "[URL][DOMAIN_NAME]" at bounding box center [82, 117] width 38 height 5
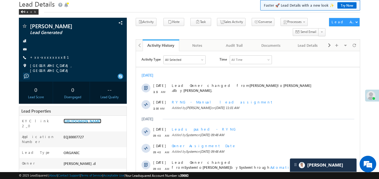
scroll to position [16, 0]
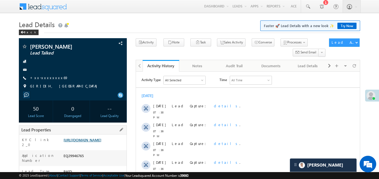
click at [101, 139] on link "https://angelbroking1-pk3em7sa.customui-test.leadsquared.com?leadId=be850ff1-0f…" at bounding box center [82, 140] width 38 height 5
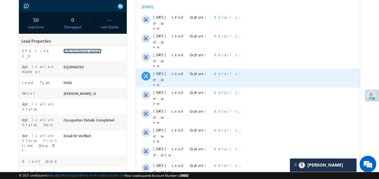
scroll to position [156, 0]
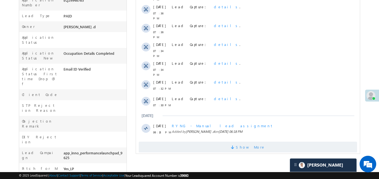
click at [239, 142] on span "Show More" at bounding box center [247, 147] width 218 height 11
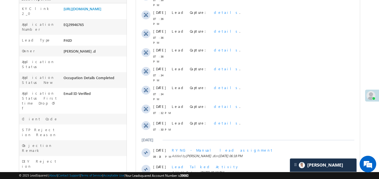
scroll to position [94, 0]
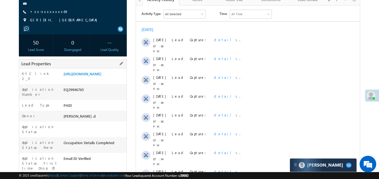
scroll to position [10, 0]
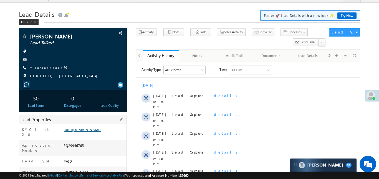
click at [101, 132] on link "https://angelbroking1-pk3em7sa.customui-test.leadsquared.com?leadId=be850ff1-0f…" at bounding box center [82, 130] width 38 height 5
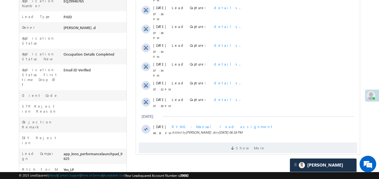
scroll to position [190, 0]
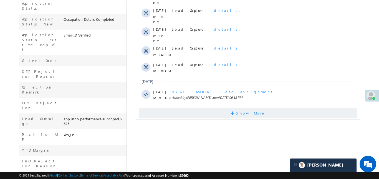
click at [209, 108] on span "Show More" at bounding box center [247, 113] width 218 height 11
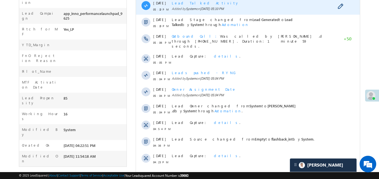
scroll to position [304, 0]
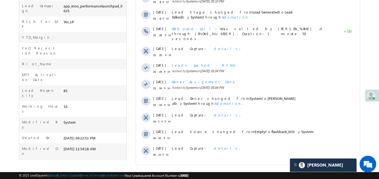
click at [263, 164] on span "Show More" at bounding box center [247, 169] width 218 height 11
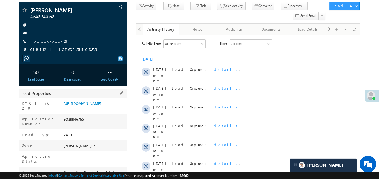
scroll to position [74, 0]
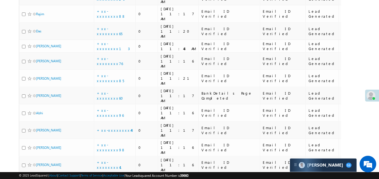
scroll to position [407, 0]
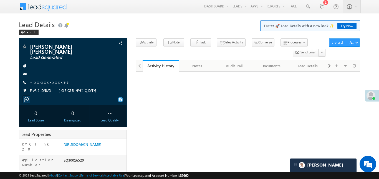
scroll to position [2, 0]
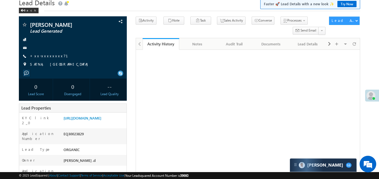
scroll to position [65, 0]
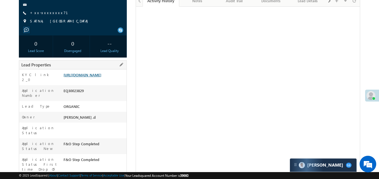
click at [100, 77] on link "https://angelbroking1-pk3em7sa.customui-test.leadsquared.com?leadId=bdba0829-96…" at bounding box center [82, 75] width 38 height 5
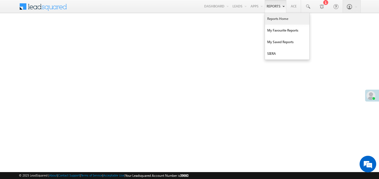
click at [276, 19] on link "Reports Home" at bounding box center [287, 19] width 44 height 12
click at [276, 21] on link "Reports Home" at bounding box center [287, 19] width 44 height 12
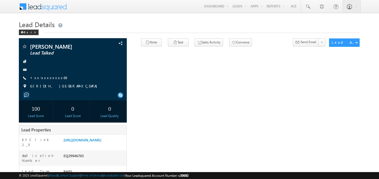
scroll to position [75, 0]
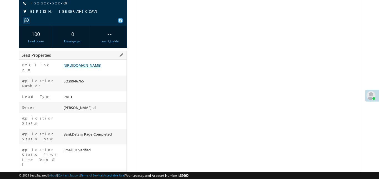
click at [78, 68] on link "[URL][DOMAIN_NAME]" at bounding box center [82, 65] width 38 height 5
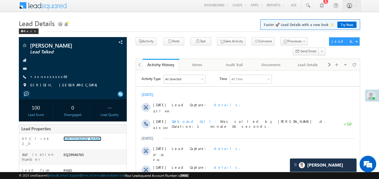
scroll to position [0, 0]
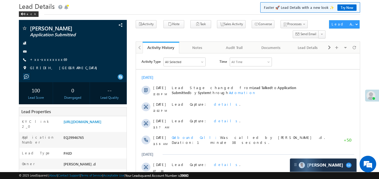
scroll to position [58, 0]
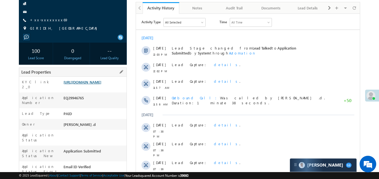
click at [101, 85] on link "[URL][DOMAIN_NAME]" at bounding box center [82, 82] width 38 height 5
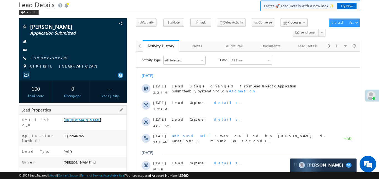
scroll to position [84, 0]
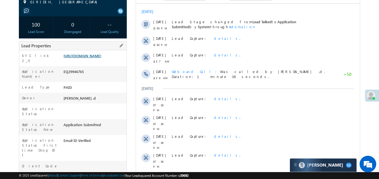
click at [94, 58] on link "https://angelbroking1-pk3em7sa.customui-test.leadsquared.com?leadId=be850ff1-0f…" at bounding box center [82, 56] width 38 height 5
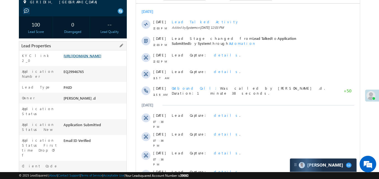
click at [101, 57] on link "https://angelbroking1-pk3em7sa.customui-test.leadsquared.com?leadId=be850ff1-0f…" at bounding box center [82, 56] width 38 height 5
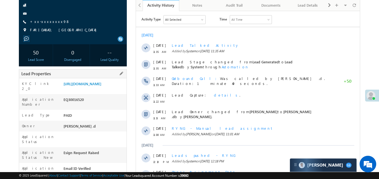
scroll to position [63, 0]
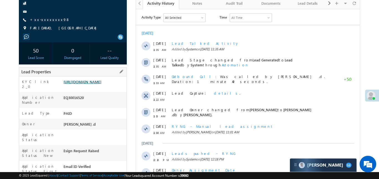
click at [101, 83] on link "https://angelbroking1-pk3em7sa.customui-test.leadsquared.com?leadId=1ec84e48-0b…" at bounding box center [82, 82] width 38 height 5
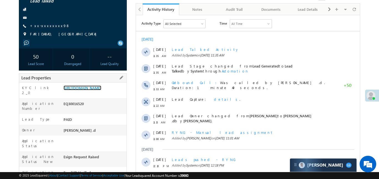
scroll to position [34, 0]
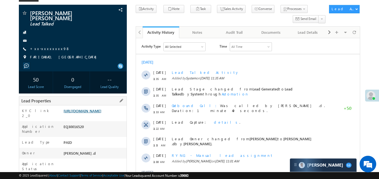
click at [101, 112] on link "https://angelbroking1-pk3em7sa.customui-test.leadsquared.com?leadId=1ec84e48-0b…" at bounding box center [82, 111] width 38 height 5
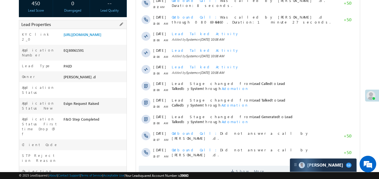
click at [102, 21] on div "Lead Properties" at bounding box center [73, 24] width 108 height 9
click at [101, 35] on link "https://angelbroking1-pk3em7sa.customui-test.leadsquared.com?leadId=091229c0-63…" at bounding box center [82, 34] width 38 height 5
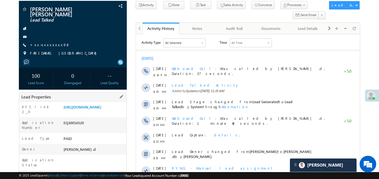
scroll to position [88, 0]
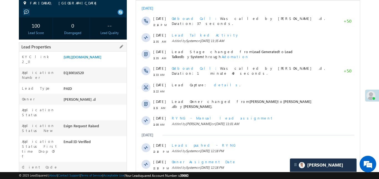
click at [104, 62] on div "https://angelbroking1-pk3em7sa.customui-test.leadsquared.com?leadId=1ec84e48-0b…" at bounding box center [94, 58] width 64 height 8
click at [101, 59] on link "https://angelbroking1-pk3em7sa.customui-test.leadsquared.com?leadId=1ec84e48-0b…" at bounding box center [82, 57] width 38 height 5
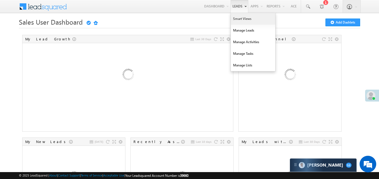
click at [240, 17] on link "Smart Views" at bounding box center [253, 19] width 44 height 12
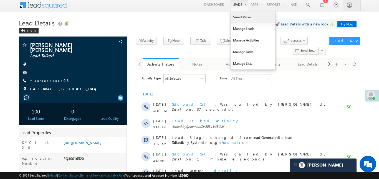
click at [243, 21] on link "Smart Views" at bounding box center [253, 17] width 44 height 12
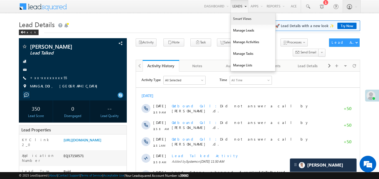
click at [238, 17] on link "Smart Views" at bounding box center [253, 19] width 44 height 12
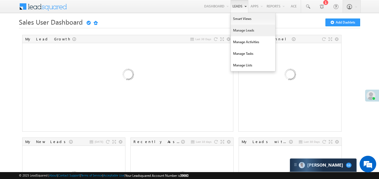
click at [246, 33] on link "Manage Leads" at bounding box center [253, 31] width 44 height 12
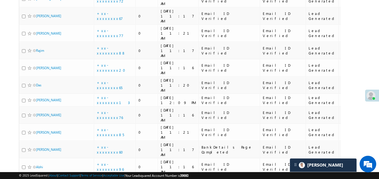
scroll to position [28, 0]
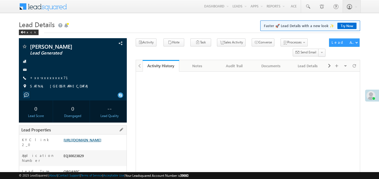
click at [95, 138] on link "https://angelbroking1-pk3em7sa.customui-test.leadsquared.com?leadId=bdba0829-96…" at bounding box center [82, 140] width 38 height 5
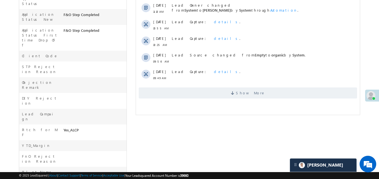
scroll to position [234, 0]
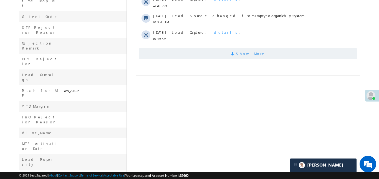
click at [235, 57] on span "Show More" at bounding box center [247, 53] width 218 height 11
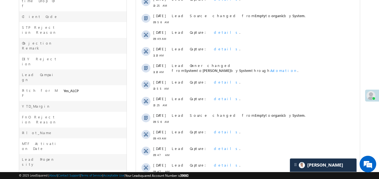
scroll to position [0, 0]
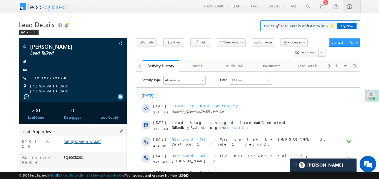
drag, startPoint x: 127, startPoint y: 139, endPoint x: 122, endPoint y: 144, distance: 7.1
click at [101, 144] on link "[URL][DOMAIN_NAME]" at bounding box center [82, 141] width 38 height 5
click at [101, 143] on link "[URL][DOMAIN_NAME]" at bounding box center [82, 141] width 38 height 5
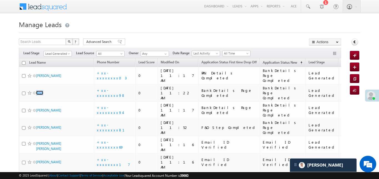
click at [24, 62] on input "checkbox" at bounding box center [24, 63] width 4 height 4
checkbox input "true"
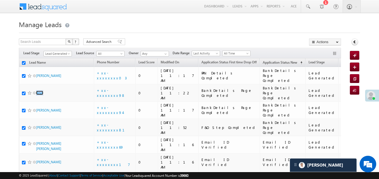
checkbox input "true"
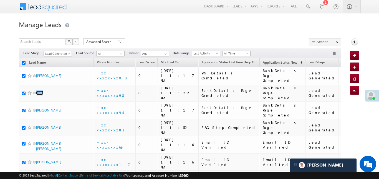
checkbox input "true"
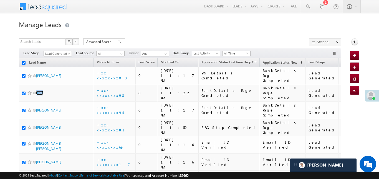
checkbox input "true"
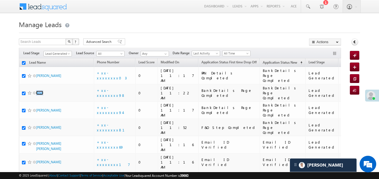
checkbox input "true"
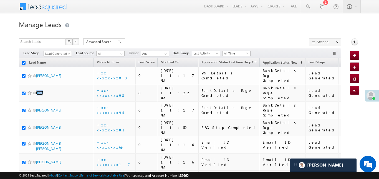
checkbox input "true"
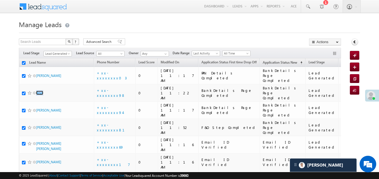
checkbox input "true"
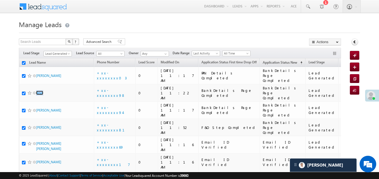
checkbox input "true"
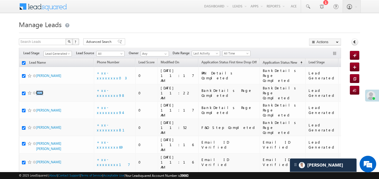
checkbox input "true"
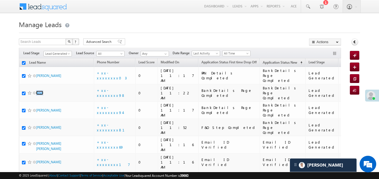
checkbox input "true"
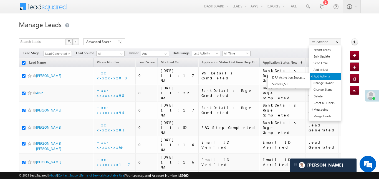
click at [324, 78] on link "Add Activity" at bounding box center [324, 76] width 31 height 7
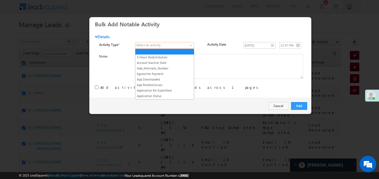
click at [182, 43] on span at bounding box center [161, 45] width 52 height 5
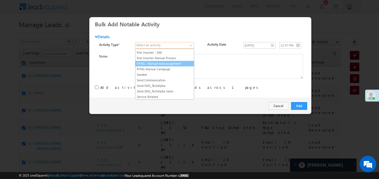
click at [177, 66] on link "RYNG - Manual lead assignment" at bounding box center [164, 63] width 59 height 5
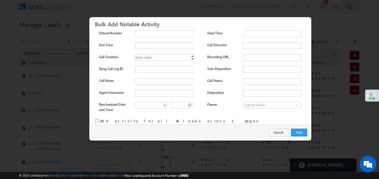
scroll to position [73, 0]
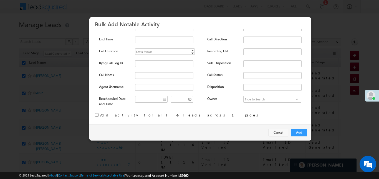
click at [96, 113] on input "checkbox" at bounding box center [97, 115] width 4 height 4
checkbox input "true"
click at [303, 134] on button "Add" at bounding box center [299, 133] width 16 height 8
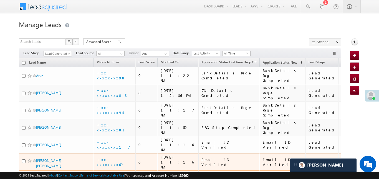
checkbox input "false"
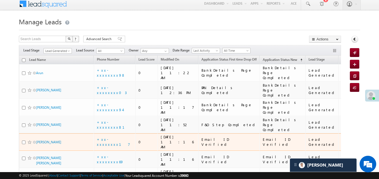
scroll to position [0, 0]
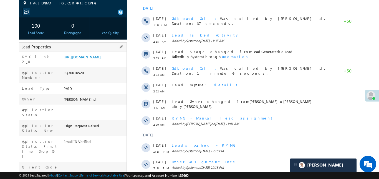
click at [109, 52] on div "KYC link 2_0 https://angelbroking1-pk3em7sa.customui-test.leadsquared.com?leadI…" at bounding box center [72, 60] width 107 height 16
click at [101, 55] on link "https://angelbroking1-pk3em7sa.customui-test.leadsquared.com?leadId=1ec84e48-0b…" at bounding box center [82, 57] width 38 height 5
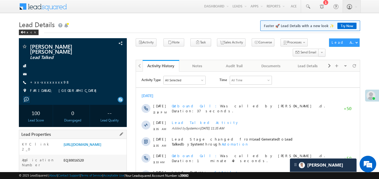
drag, startPoint x: 62, startPoint y: 139, endPoint x: 98, endPoint y: 162, distance: 43.2
click at [56, 148] on div "KYC link 2_0 https://angelbroking1-pk3em7sa.customui-test.leadsquared.com?leadI…" at bounding box center [72, 147] width 107 height 16
drag, startPoint x: 62, startPoint y: 140, endPoint x: 89, endPoint y: 156, distance: 30.9
click at [89, 150] on div "https://angelbroking1-pk3em7sa.customui-test.leadsquared.com?leadId=1ec84e48-0b…" at bounding box center [94, 146] width 64 height 8
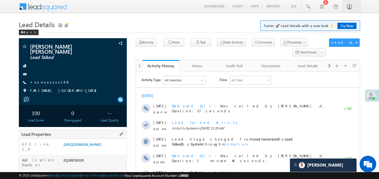
copy link "https://angelbroking1-pk3em7sa.customui-test.leadsquared.com?leadId=1ec84e48-0b…"
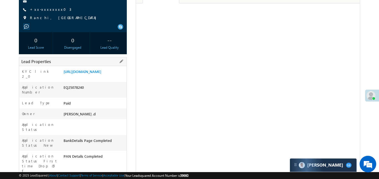
scroll to position [72, 0]
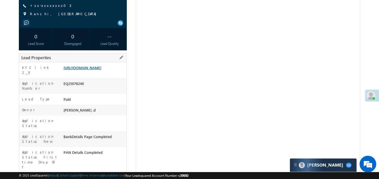
click at [99, 70] on link "[URL][DOMAIN_NAME]" at bounding box center [82, 67] width 38 height 5
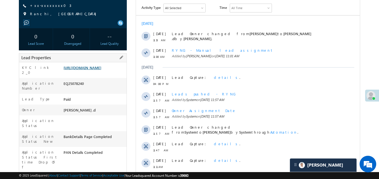
scroll to position [0, 0]
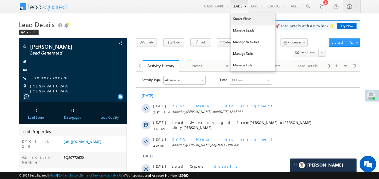
click at [242, 20] on link "Smart Views" at bounding box center [253, 19] width 44 height 12
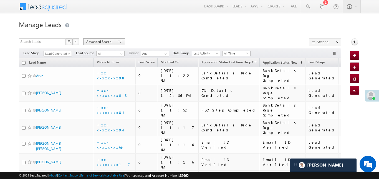
click at [97, 41] on span "Advanced Search" at bounding box center [99, 41] width 27 height 5
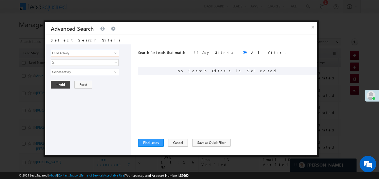
click at [106, 52] on input "Lead Activity" at bounding box center [85, 53] width 68 height 7
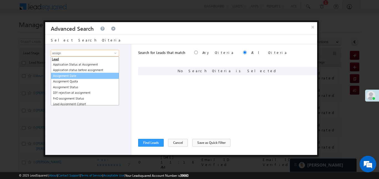
click at [76, 75] on link "Assignment Date" at bounding box center [85, 76] width 68 height 6
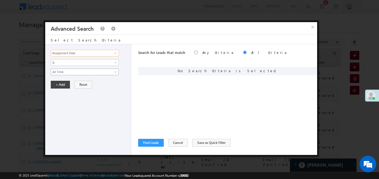
type input "Assignment Date"
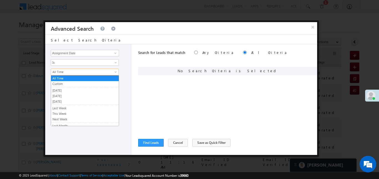
click at [76, 75] on link "All Time" at bounding box center [85, 72] width 68 height 7
click at [76, 84] on link "Custom" at bounding box center [85, 84] width 68 height 5
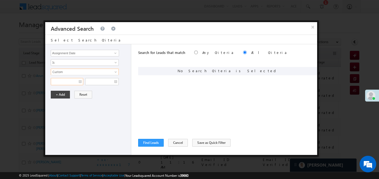
click at [67, 80] on input "text" at bounding box center [67, 81] width 32 height 7
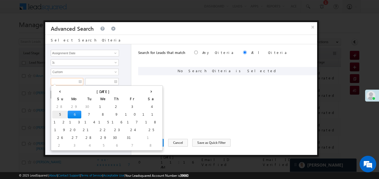
click at [55, 112] on td "5" at bounding box center [60, 115] width 16 height 8
type input "05/10/25"
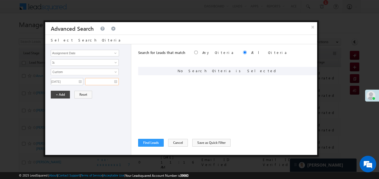
click at [98, 82] on input "text" at bounding box center [102, 81] width 34 height 7
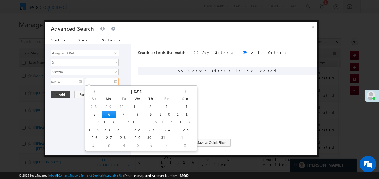
click at [102, 111] on td "6" at bounding box center [109, 115] width 14 height 8
type input "06/10/25"
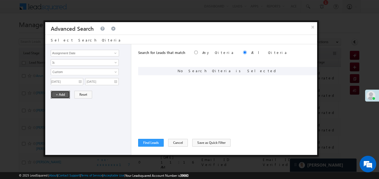
click at [60, 94] on button "+ Add" at bounding box center [60, 95] width 19 height 8
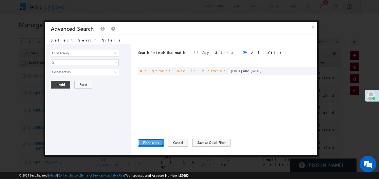
click at [154, 144] on button "Find Leads" at bounding box center [151, 143] width 26 height 8
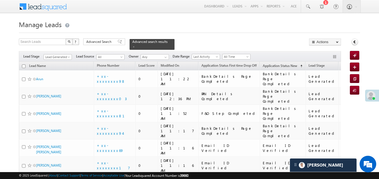
click at [70, 51] on div "Filters Lead Stage Lead Generated Lead Generated Lead Source All All Owner Any …" at bounding box center [180, 56] width 322 height 11
click at [69, 55] on span "Lead Generated" at bounding box center [57, 57] width 26 height 5
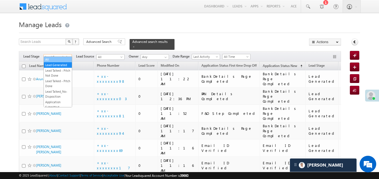
click at [63, 57] on link "All" at bounding box center [58, 59] width 28 height 5
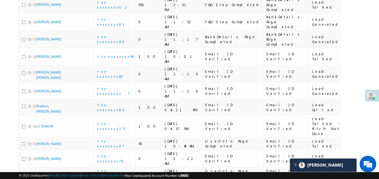
scroll to position [197, 0]
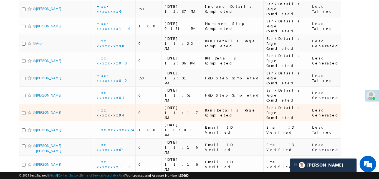
click at [113, 108] on link "+xx-xxxxxxxx94" at bounding box center [110, 113] width 26 height 10
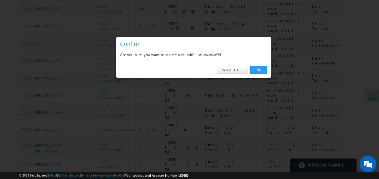
click at [265, 72] on link "OK" at bounding box center [258, 70] width 17 height 8
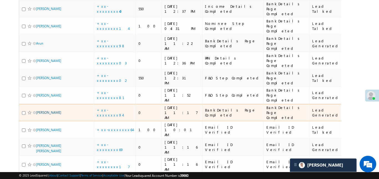
drag, startPoint x: 48, startPoint y: 54, endPoint x: 42, endPoint y: 50, distance: 7.0
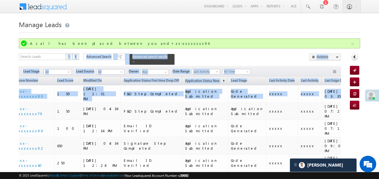
scroll to position [0, 0]
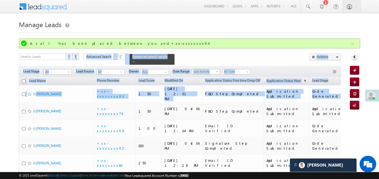
drag, startPoint x: 251, startPoint y: 86, endPoint x: 0, endPoint y: 57, distance: 252.3
click at [169, 10] on div "Menu Aakansha .d Aakan sha.D @ange lbrok ing.c om Angel Broki Settings" at bounding box center [189, 7] width 341 height 14
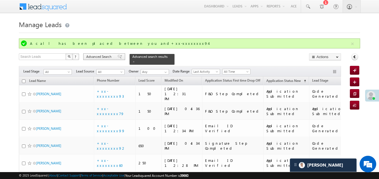
click at [96, 58] on span "Advanced Search" at bounding box center [99, 56] width 27 height 5
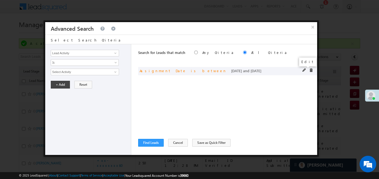
click at [303, 70] on span at bounding box center [304, 70] width 4 height 4
click at [81, 73] on span "Custom" at bounding box center [81, 72] width 60 height 5
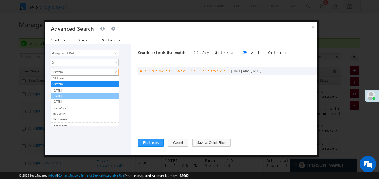
click at [67, 94] on link "[DATE]" at bounding box center [85, 96] width 68 height 5
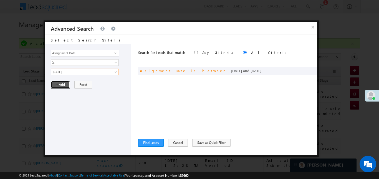
click at [60, 86] on button "+ Add" at bounding box center [60, 85] width 19 height 8
click at [154, 145] on button "Find Leads" at bounding box center [151, 143] width 26 height 8
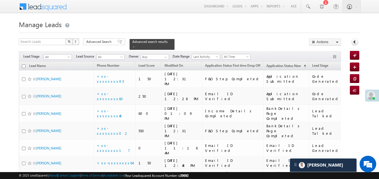
click at [90, 44] on span "Advanced Search" at bounding box center [99, 41] width 27 height 5
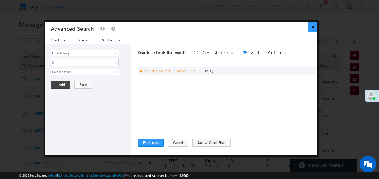
click at [311, 27] on button "×" at bounding box center [312, 27] width 9 height 10
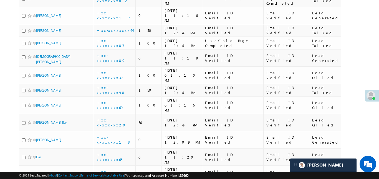
scroll to position [370, 0]
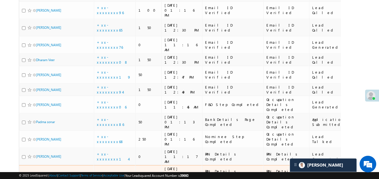
scroll to position [297, 0]
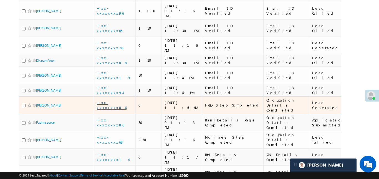
click at [101, 100] on link "+xx-xxxxxxxx06" at bounding box center [112, 105] width 30 height 10
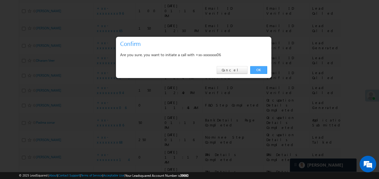
click at [261, 70] on link "OK" at bounding box center [258, 70] width 17 height 8
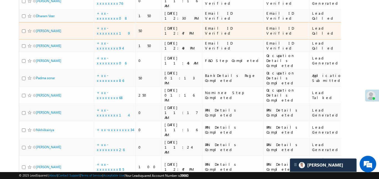
scroll to position [385, 0]
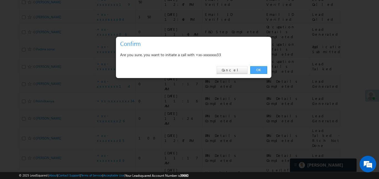
click at [260, 73] on link "OK" at bounding box center [258, 70] width 17 height 8
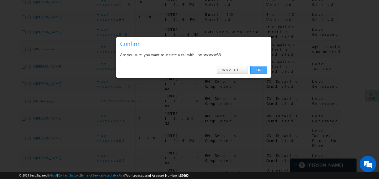
click at [257, 72] on link "OK" at bounding box center [258, 70] width 17 height 8
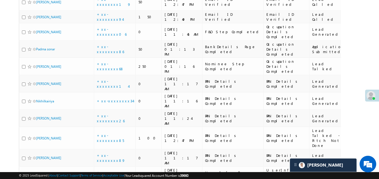
drag, startPoint x: 22, startPoint y: 148, endPoint x: 38, endPoint y: 149, distance: 15.6
drag, startPoint x: 40, startPoint y: 148, endPoint x: 85, endPoint y: 147, distance: 44.9
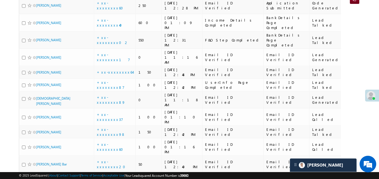
scroll to position [63, 0]
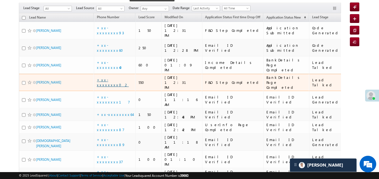
click at [115, 78] on link "+xx-xxxxxxxx02" at bounding box center [113, 83] width 32 height 10
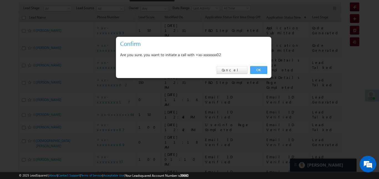
click at [262, 70] on link "OK" at bounding box center [258, 70] width 17 height 8
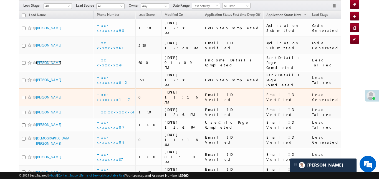
scroll to position [69, 0]
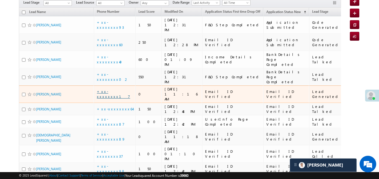
click at [116, 89] on link "+xx-xxxxxxxx17" at bounding box center [113, 94] width 33 height 10
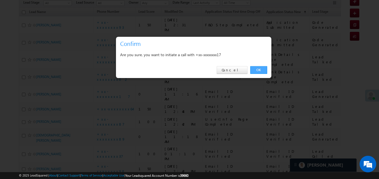
click at [256, 70] on link "OK" at bounding box center [258, 70] width 17 height 8
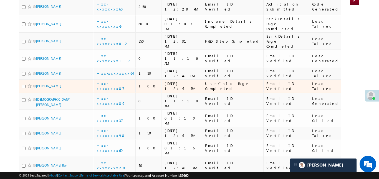
scroll to position [108, 0]
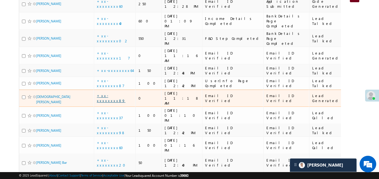
click at [117, 93] on link "+xx-xxxxxxxx89" at bounding box center [111, 98] width 29 height 10
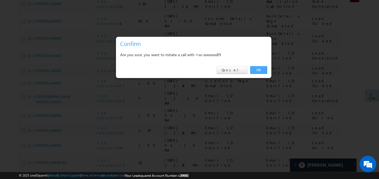
click at [258, 70] on link "OK" at bounding box center [258, 70] width 17 height 8
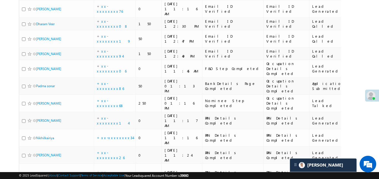
scroll to position [339, 0]
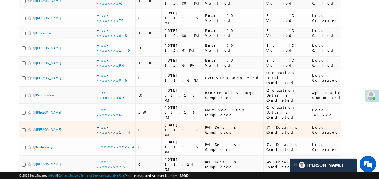
click at [106, 125] on link "+xx-xxxxxxxx14" at bounding box center [113, 130] width 32 height 10
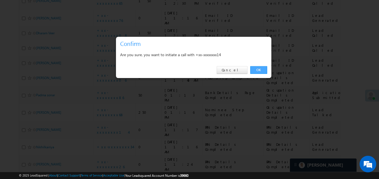
click at [261, 72] on link "OK" at bounding box center [258, 70] width 17 height 8
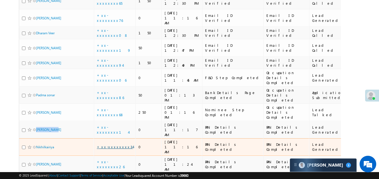
click at [114, 145] on link "+xx-xxxxxxxx34" at bounding box center [115, 147] width 36 height 5
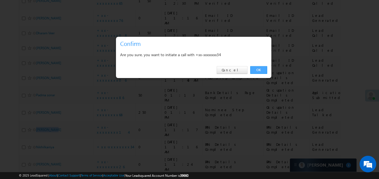
click at [262, 70] on link "OK" at bounding box center [258, 70] width 17 height 8
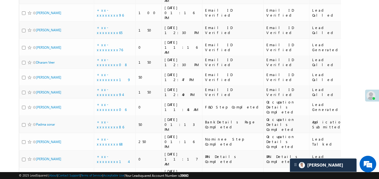
scroll to position [306, 0]
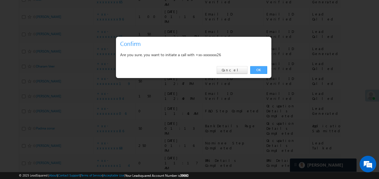
click at [260, 69] on link "OK" at bounding box center [258, 70] width 17 height 8
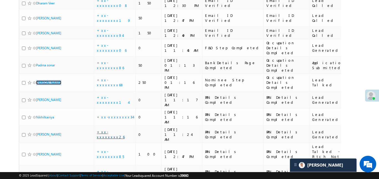
scroll to position [335, 0]
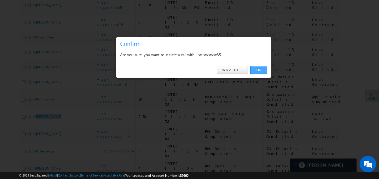
click at [260, 73] on link "OK" at bounding box center [258, 70] width 17 height 8
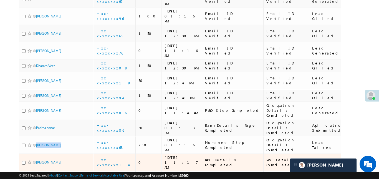
scroll to position [328, 0]
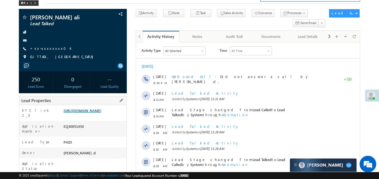
click at [101, 112] on link "[URL][DOMAIN_NAME]" at bounding box center [82, 110] width 38 height 5
drag, startPoint x: 63, startPoint y: 112, endPoint x: 82, endPoint y: 123, distance: 22.6
click at [82, 116] on div "[URL][DOMAIN_NAME]" at bounding box center [94, 112] width 64 height 8
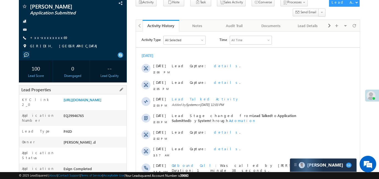
scroll to position [40, 0]
click at [98, 96] on div "KYC link 2_0 https://angelbroking1-pk3em7sa.customui-test.leadsquared.com?leadI…" at bounding box center [72, 103] width 107 height 16
click at [99, 102] on link "https://angelbroking1-pk3em7sa.customui-test.leadsquared.com?leadId=be850ff1-0f…" at bounding box center [82, 100] width 38 height 5
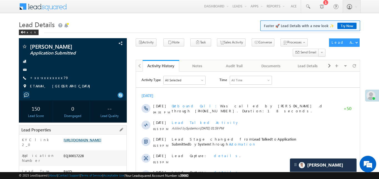
click at [101, 143] on link "https://angelbroking1-pk3em7sa.customui-test.leadsquared.com?leadId=6b8a88c6-f6…" at bounding box center [82, 140] width 38 height 5
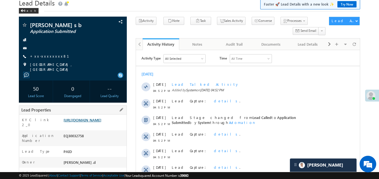
scroll to position [24, 0]
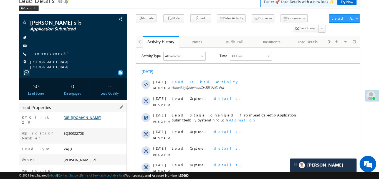
click at [101, 117] on link "[URL][DOMAIN_NAME]" at bounding box center [82, 117] width 38 height 5
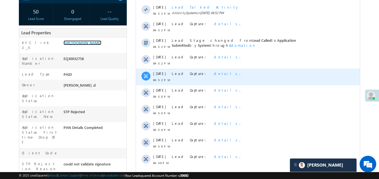
scroll to position [104, 0]
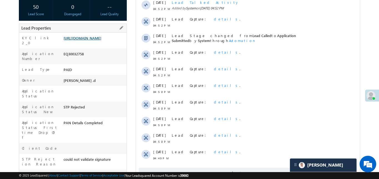
click at [99, 40] on link "[URL][DOMAIN_NAME]" at bounding box center [82, 38] width 38 height 5
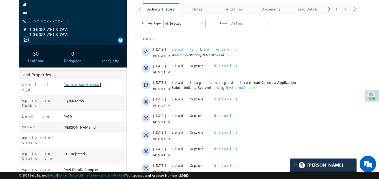
scroll to position [0, 0]
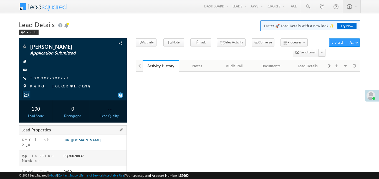
click at [101, 138] on link "[URL][DOMAIN_NAME]" at bounding box center [82, 140] width 38 height 5
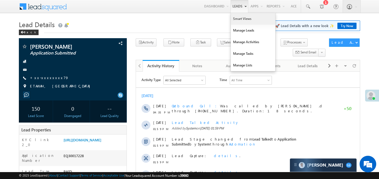
click at [244, 22] on link "Smart Views" at bounding box center [253, 19] width 44 height 12
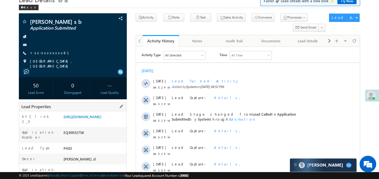
scroll to position [25, 0]
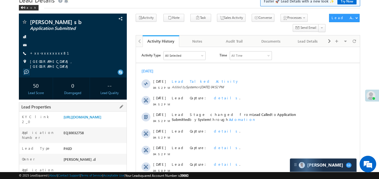
click at [99, 136] on div "Application Number EQ30032758" at bounding box center [72, 136] width 107 height 16
click at [100, 120] on link "https://angelbroking1-pk3em7sa.customui-test.leadsquared.com?leadId=bf3bf6cc-77…" at bounding box center [82, 117] width 38 height 5
click at [49, 57] on div "Prajwal s b Application Submitted +xx-xxxxxxxx81" at bounding box center [73, 44] width 102 height 50
click at [48, 54] on link "+xx-xxxxxxxx81" at bounding box center [53, 53] width 46 height 5
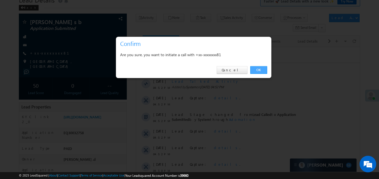
click at [261, 70] on link "OK" at bounding box center [258, 70] width 17 height 8
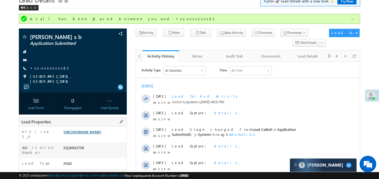
click at [101, 133] on link "https://angelbroking1-pk3em7sa.customui-test.leadsquared.com?leadId=bf3bf6cc-77…" at bounding box center [82, 132] width 38 height 5
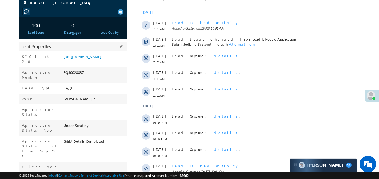
scroll to position [77, 0]
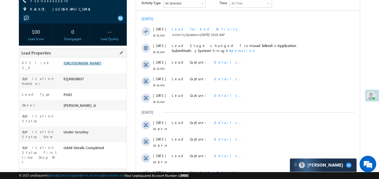
click at [90, 65] on link "[URL][DOMAIN_NAME]" at bounding box center [82, 63] width 38 height 5
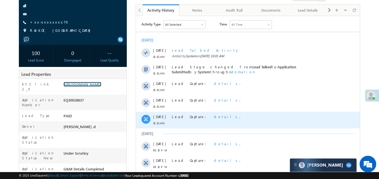
scroll to position [0, 0]
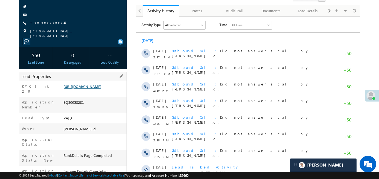
scroll to position [57, 0]
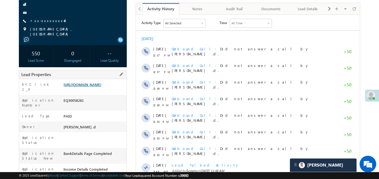
click at [91, 86] on link "[URL][DOMAIN_NAME]" at bounding box center [82, 84] width 38 height 5
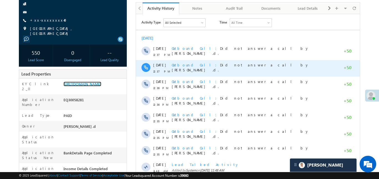
scroll to position [110, 0]
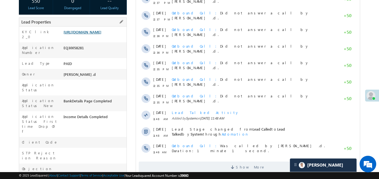
click at [92, 34] on link "[URL][DOMAIN_NAME]" at bounding box center [82, 32] width 38 height 5
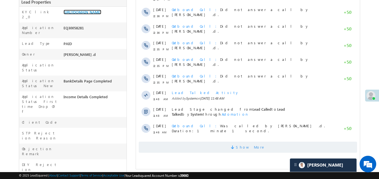
scroll to position [144, 0]
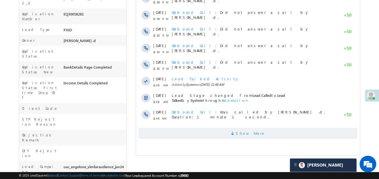
click at [236, 130] on span "Show More" at bounding box center [247, 133] width 218 height 11
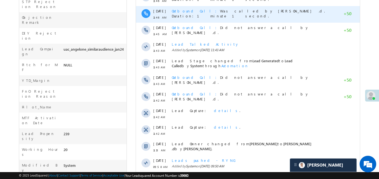
scroll to position [293, 0]
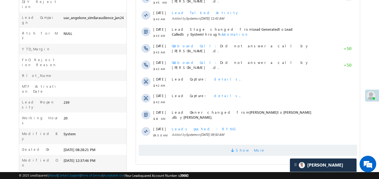
click at [247, 154] on span "Show More" at bounding box center [249, 150] width 29 height 11
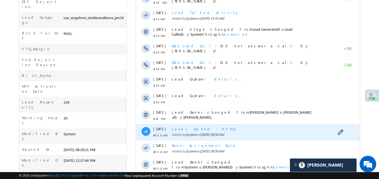
scroll to position [470, 0]
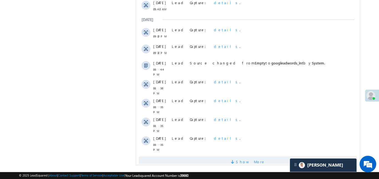
click at [235, 161] on span at bounding box center [232, 163] width 5 height 5
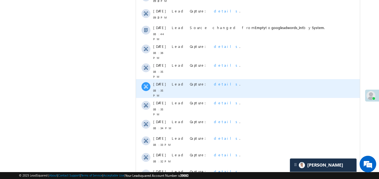
scroll to position [570, 0]
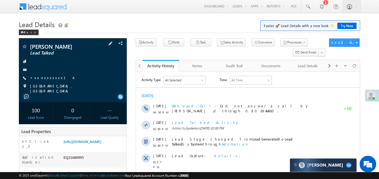
scroll to position [83, 0]
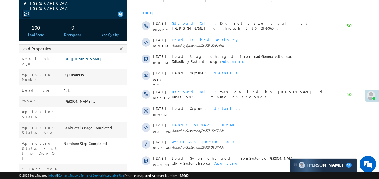
click at [99, 61] on link "[URL][DOMAIN_NAME]" at bounding box center [82, 59] width 38 height 5
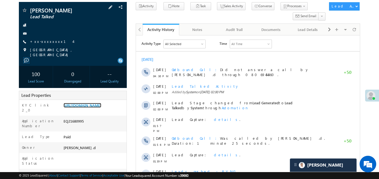
scroll to position [0, 0]
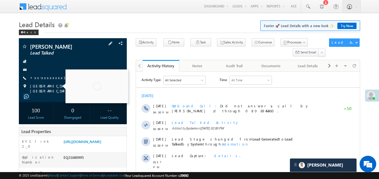
click at [43, 74] on div "[PERSON_NAME] Lead Talked +xx-xxxxxxxx14" at bounding box center [73, 69] width 102 height 50
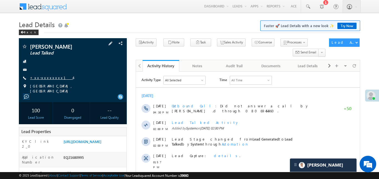
click at [44, 79] on link "+xx-xxxxxxxx14" at bounding box center [51, 77] width 43 height 5
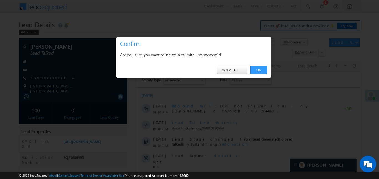
click at [251, 64] on div "OK Cancel" at bounding box center [193, 70] width 155 height 16
click at [257, 73] on link "OK" at bounding box center [258, 70] width 17 height 8
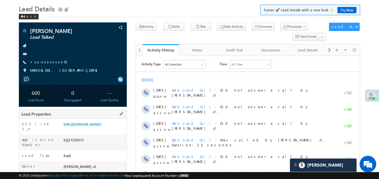
scroll to position [19, 0]
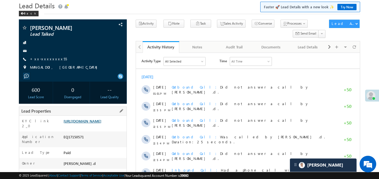
click at [88, 124] on link "[URL][DOMAIN_NAME]" at bounding box center [82, 121] width 38 height 5
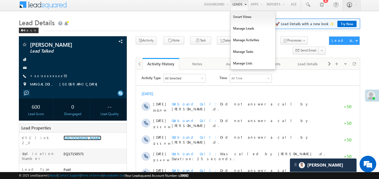
scroll to position [0, 0]
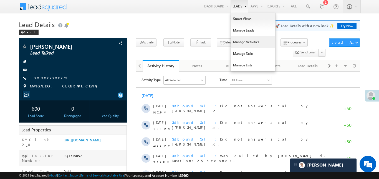
click at [244, 43] on link "Manage Activities" at bounding box center [253, 42] width 44 height 12
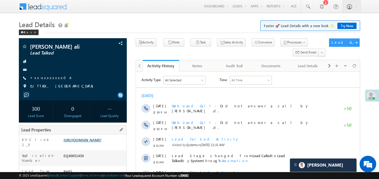
click at [89, 143] on link "https://angelbroking1-pk3em7sa.customui-test.leadsquared.com?leadId=a7e19912-20…" at bounding box center [82, 140] width 38 height 5
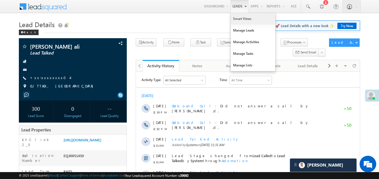
click at [244, 21] on link "Smart Views" at bounding box center [253, 19] width 44 height 12
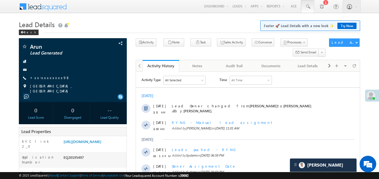
click at [313, 10] on link at bounding box center [307, 6] width 13 height 13
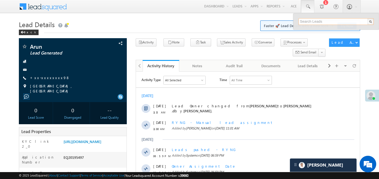
paste input "EQ30081863"
type input "EQ30081863"
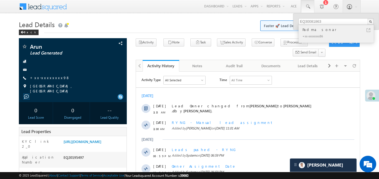
click at [307, 31] on div "Padma sonar" at bounding box center [338, 30] width 74 height 6
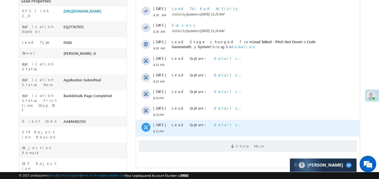
scroll to position [154, 0]
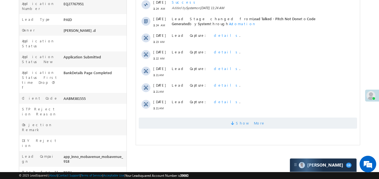
click at [244, 129] on div "Activity Type All Selected Select All Sales Activities 1 Sales Activity Email A…" at bounding box center [248, 25] width 224 height 212
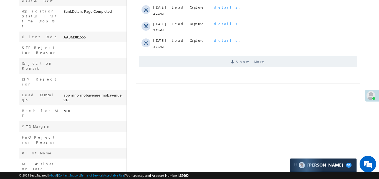
scroll to position [235, 0]
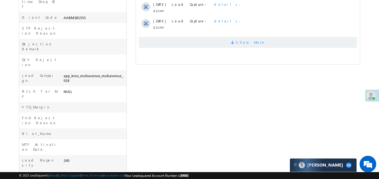
click at [249, 45] on span "Show More" at bounding box center [249, 42] width 29 height 11
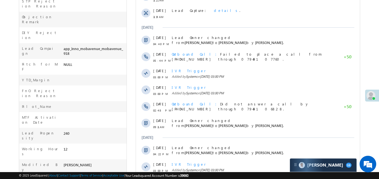
scroll to position [314, 0]
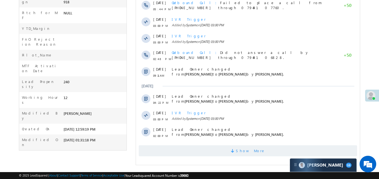
click at [256, 152] on span "Show More" at bounding box center [249, 151] width 29 height 11
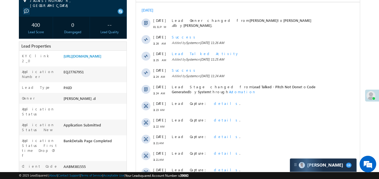
scroll to position [0, 0]
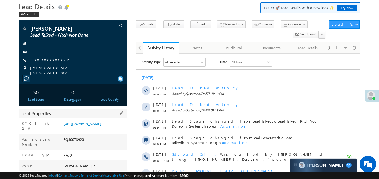
scroll to position [93, 0]
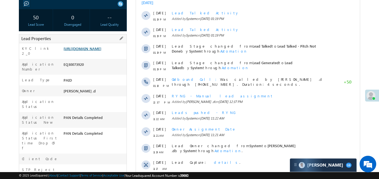
click at [95, 46] on link "https://angelbroking1-pk3em7sa.customui-test.leadsquared.com?leadId=cf9592b1-0b…" at bounding box center [82, 48] width 38 height 5
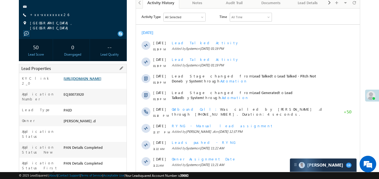
scroll to position [5, 0]
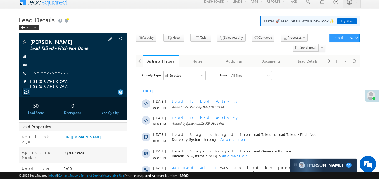
click at [45, 73] on link "+xx-xxxxxxxx26" at bounding box center [49, 73] width 39 height 5
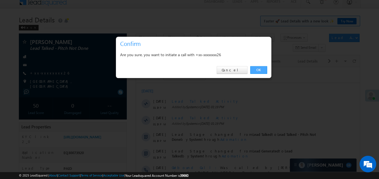
click at [257, 70] on link "OK" at bounding box center [258, 70] width 17 height 8
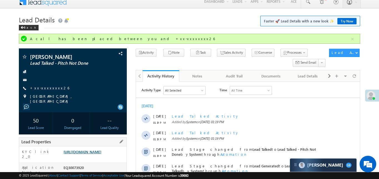
click at [101, 154] on link "https://angelbroking1-pk3em7sa.customui-test.leadsquared.com?leadId=cf9592b1-0b…" at bounding box center [82, 152] width 38 height 5
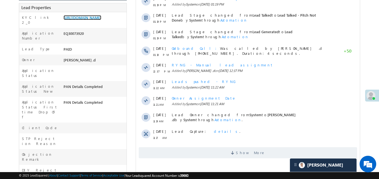
scroll to position [162, 0]
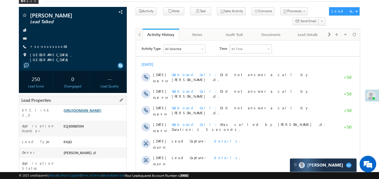
click at [101, 113] on link "[URL][DOMAIN_NAME]" at bounding box center [82, 110] width 38 height 5
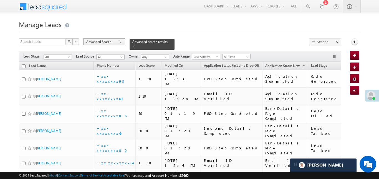
click at [110, 40] on span "Advanced Search" at bounding box center [99, 41] width 27 height 5
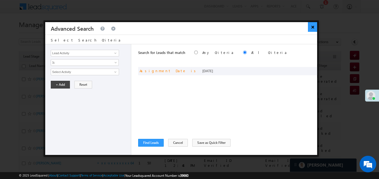
click at [314, 27] on button "×" at bounding box center [312, 27] width 9 height 10
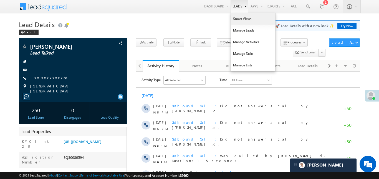
click at [245, 24] on link "Smart Views" at bounding box center [253, 19] width 44 height 12
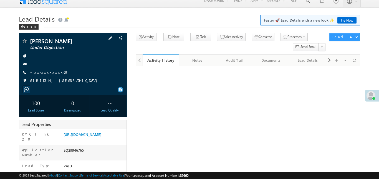
scroll to position [22, 0]
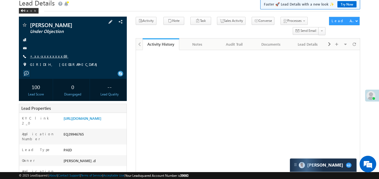
click at [47, 56] on link "+xx-xxxxxxxx69" at bounding box center [49, 56] width 38 height 5
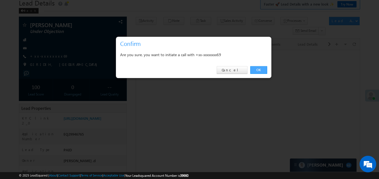
click at [257, 73] on link "OK" at bounding box center [258, 70] width 17 height 8
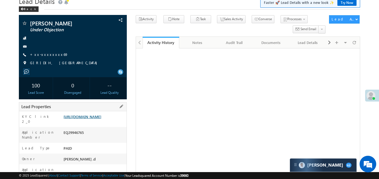
scroll to position [28, 0]
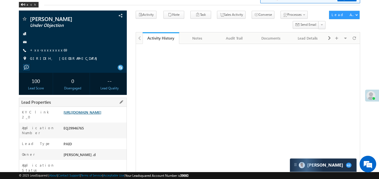
click at [101, 115] on link "[URL][DOMAIN_NAME]" at bounding box center [82, 112] width 38 height 5
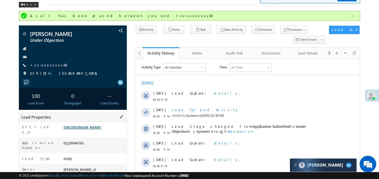
scroll to position [0, 0]
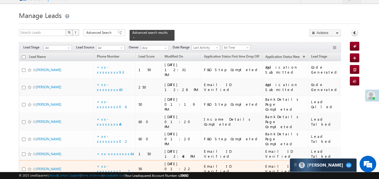
scroll to position [125, 0]
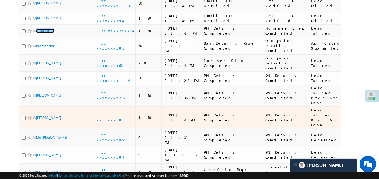
scroll to position [393, 0]
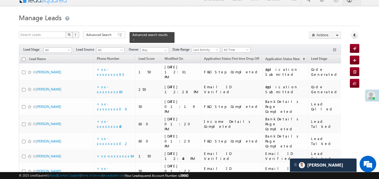
scroll to position [7, 0]
click at [104, 36] on span "Advanced Search" at bounding box center [99, 35] width 27 height 5
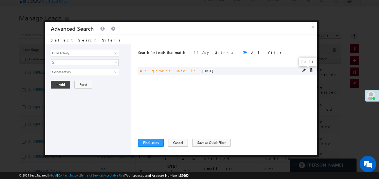
click at [303, 71] on span at bounding box center [304, 70] width 4 height 4
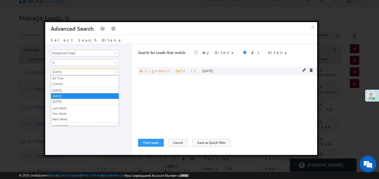
click at [84, 74] on span "[DATE]" at bounding box center [81, 72] width 60 height 5
click at [68, 85] on link "Custom" at bounding box center [85, 84] width 68 height 5
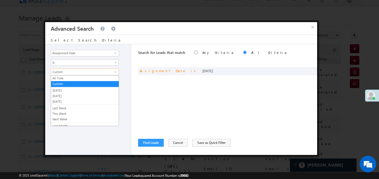
click at [80, 69] on link "Custom" at bounding box center [85, 72] width 68 height 7
click at [94, 87] on li "Custom" at bounding box center [85, 84] width 68 height 6
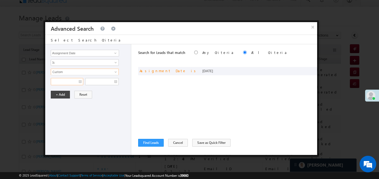
click at [74, 85] on input "text" at bounding box center [67, 81] width 32 height 7
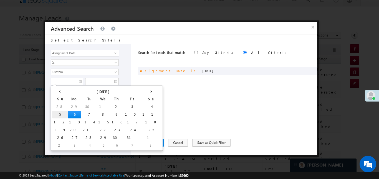
click at [55, 113] on td "5" at bounding box center [60, 115] width 16 height 8
type input "[DATE]"
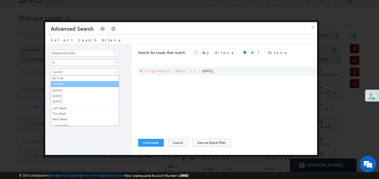
click at [96, 82] on link "Custom" at bounding box center [85, 84] width 68 height 5
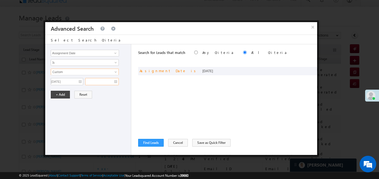
click at [99, 81] on input "text" at bounding box center [102, 81] width 34 height 7
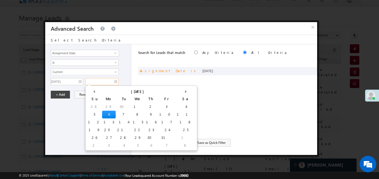
click at [102, 112] on td "6" at bounding box center [109, 115] width 14 height 8
type input "[DATE]"
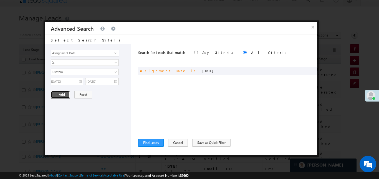
click at [62, 96] on button "+ Add" at bounding box center [60, 95] width 19 height 8
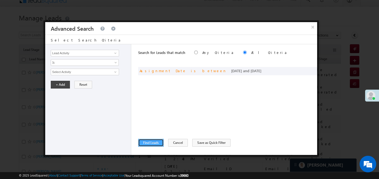
click at [151, 141] on button "Find Leads" at bounding box center [151, 143] width 26 height 8
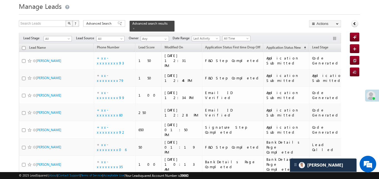
scroll to position [19, 0]
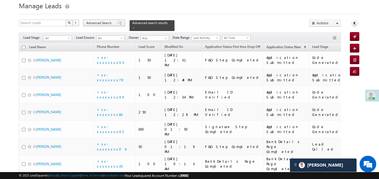
click at [98, 23] on span "Advanced Search" at bounding box center [99, 23] width 27 height 5
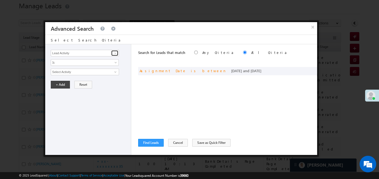
click at [113, 54] on span at bounding box center [115, 53] width 4 height 4
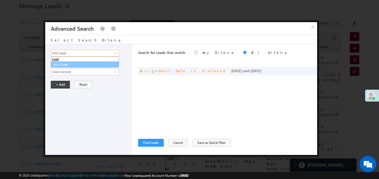
click at [87, 63] on link "Lead Stage" at bounding box center [85, 65] width 68 height 6
type input "Lead Stage"
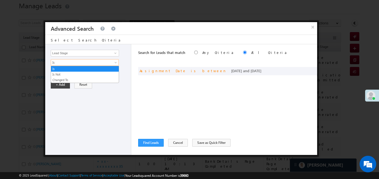
click at [68, 65] on span "Is" at bounding box center [81, 62] width 60 height 5
click at [62, 76] on link "Is Not" at bounding box center [85, 74] width 68 height 5
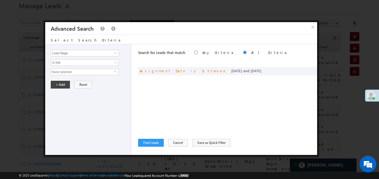
click at [65, 72] on span "None Selected" at bounding box center [82, 72] width 63 height 6
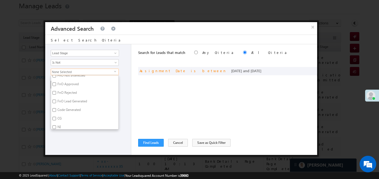
scroll to position [136, 0]
click at [52, 106] on input "Code Generated" at bounding box center [54, 107] width 4 height 4
checkbox input "true"
click at [52, 102] on input "Not Interested" at bounding box center [54, 104] width 4 height 4
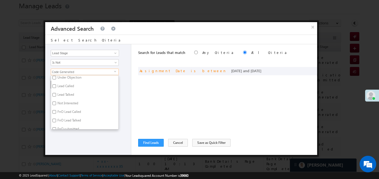
checkbox input "true"
click at [88, 159] on div at bounding box center [189, 89] width 379 height 179
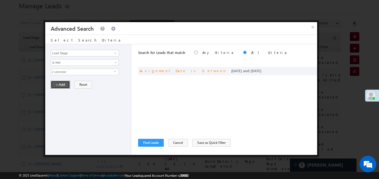
click at [57, 85] on button "+ Add" at bounding box center [60, 85] width 19 height 8
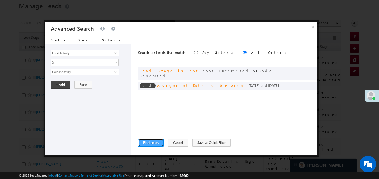
click at [156, 143] on button "Find Leads" at bounding box center [151, 143] width 26 height 8
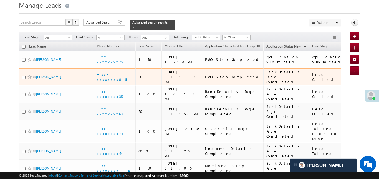
scroll to position [0, 0]
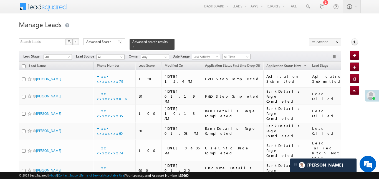
click at [25, 63] on th "Lead Name" at bounding box center [56, 66] width 75 height 9
click at [23, 65] on input "checkbox" at bounding box center [24, 67] width 4 height 4
checkbox input "true"
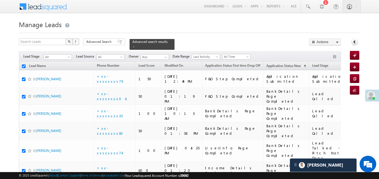
checkbox input "true"
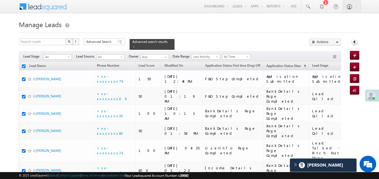
checkbox input "true"
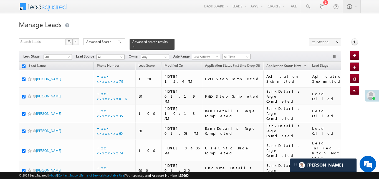
checkbox input "true"
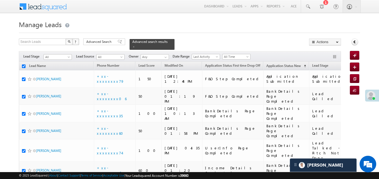
checkbox input "true"
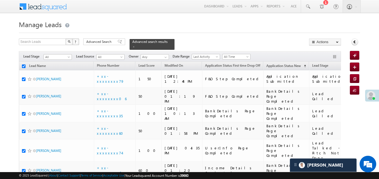
checkbox input "true"
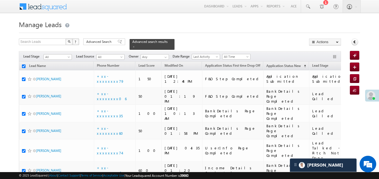
checkbox input "true"
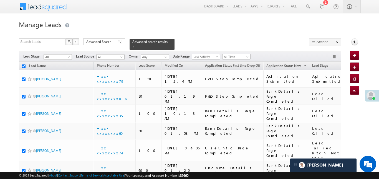
checkbox input "true"
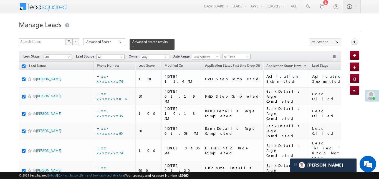
checkbox input "true"
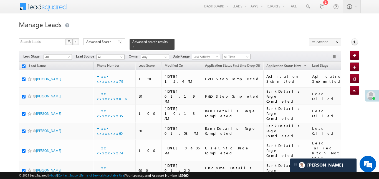
checkbox input "true"
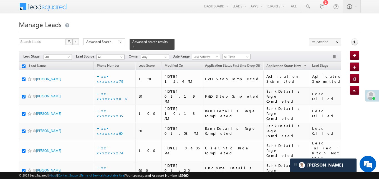
checkbox input "true"
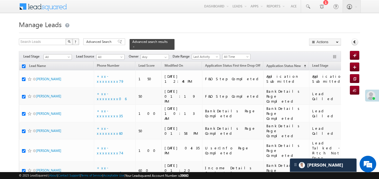
checkbox input "true"
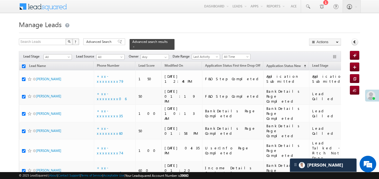
checkbox input "true"
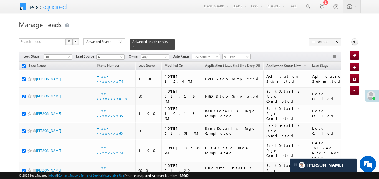
checkbox input "true"
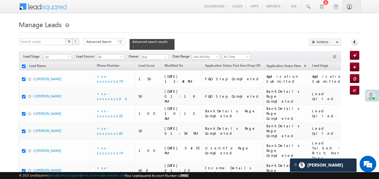
checkbox input "true"
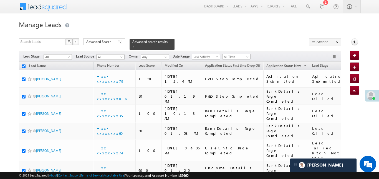
checkbox input "true"
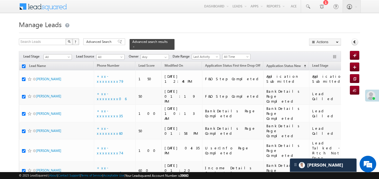
checkbox input "true"
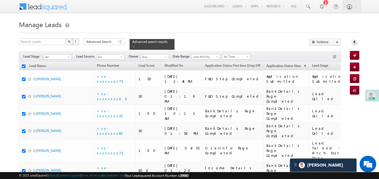
checkbox input "true"
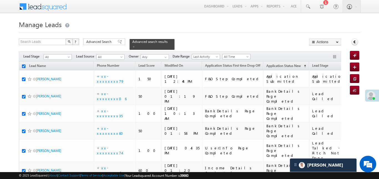
checkbox input "true"
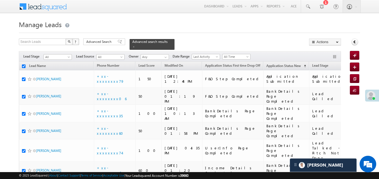
checkbox input "true"
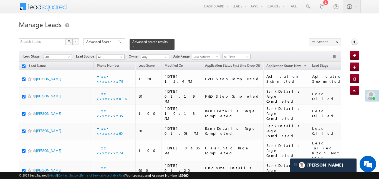
checkbox input "true"
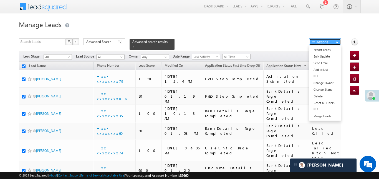
click at [327, 44] on button "Actions" at bounding box center [325, 42] width 32 height 7
click at [324, 70] on link "Add to List" at bounding box center [324, 70] width 31 height 7
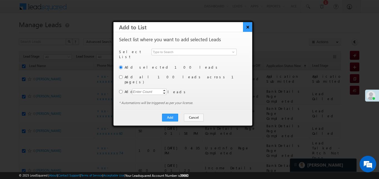
click at [250, 26] on button "×" at bounding box center [247, 27] width 9 height 10
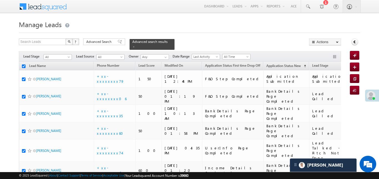
click at [323, 46] on div "Search Leads X ? 100 results found Advanced Search Advanced Search Advanced sea…" at bounding box center [180, 44] width 322 height 11
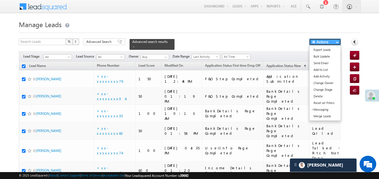
click at [322, 44] on button "Actions" at bounding box center [325, 42] width 32 height 7
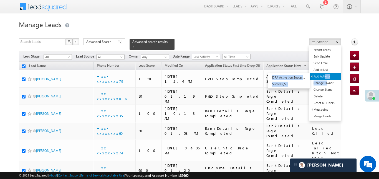
drag, startPoint x: 326, startPoint y: 80, endPoint x: 326, endPoint y: 77, distance: 3.4
click at [326, 77] on ul "Export Leads Bulk Update Send Email Add to List Add Activity DRA Activation Suc…" at bounding box center [325, 83] width 32 height 76
click at [326, 77] on link "Add Activity" at bounding box center [324, 76] width 31 height 7
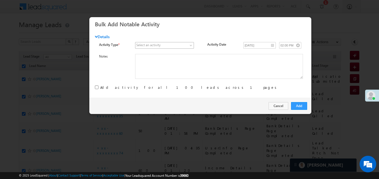
click at [178, 45] on span at bounding box center [161, 45] width 52 height 5
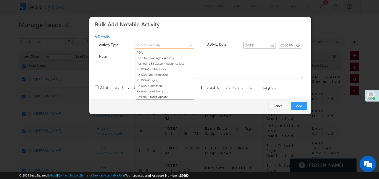
scroll to position [708, 0]
click at [173, 66] on link "RYNG - Manual lead assignment" at bounding box center [164, 63] width 59 height 5
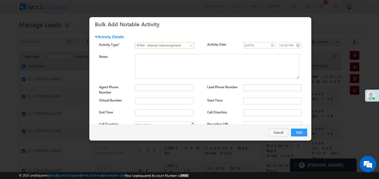
scroll to position [73, 0]
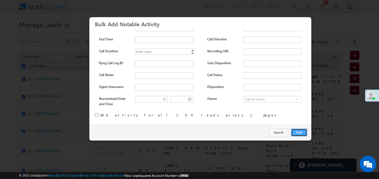
click at [302, 134] on button "Add" at bounding box center [299, 133] width 16 height 8
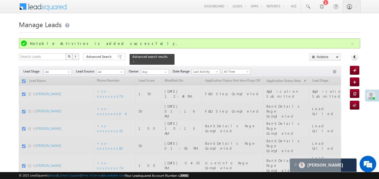
checkbox input "false"
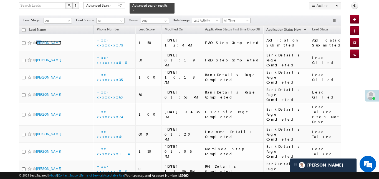
scroll to position [41, 0]
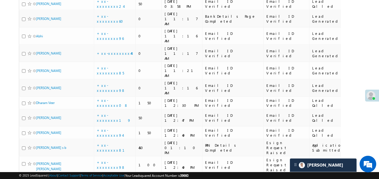
scroll to position [850, 0]
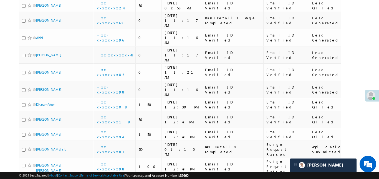
click at [370, 25] on body "Menu Aakansha .d Aakan sha.D @ange lbrok ing.c om" at bounding box center [189, 36] width 379 height 1773
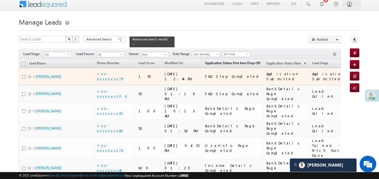
scroll to position [0, 0]
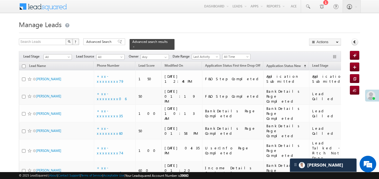
click at [59, 51] on div "Filters Lead Stage All All Lead Source All All Owner Any Any Date Range Go maxd…" at bounding box center [180, 56] width 322 height 11
click at [61, 55] on span "All" at bounding box center [57, 57] width 26 height 5
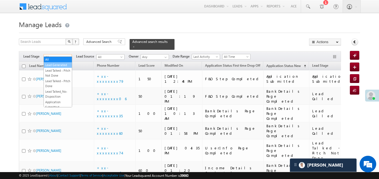
click at [63, 63] on link "Lead Generated" at bounding box center [58, 65] width 28 height 5
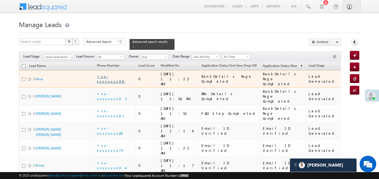
click at [114, 74] on link "+xx-xxxxxxxx98" at bounding box center [111, 79] width 29 height 10
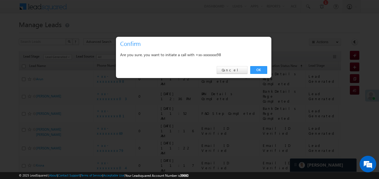
drag, startPoint x: 262, startPoint y: 73, endPoint x: 9, endPoint y: 60, distance: 253.2
click at [262, 73] on link "OK" at bounding box center [258, 70] width 17 height 8
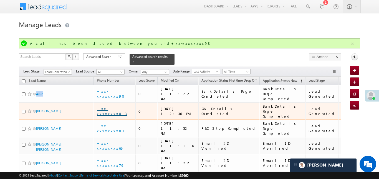
click at [104, 106] on link "+xx-xxxxxxxx03" at bounding box center [112, 111] width 30 height 10
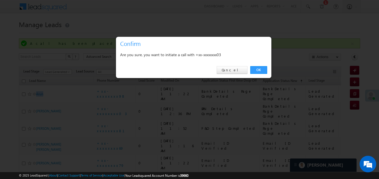
click at [265, 72] on link "OK" at bounding box center [258, 70] width 17 height 8
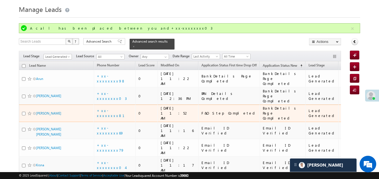
scroll to position [14, 0]
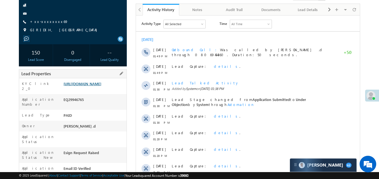
click at [114, 81] on div "[URL][DOMAIN_NAME]" at bounding box center [94, 85] width 64 height 8
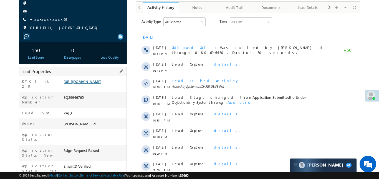
click at [101, 84] on link "https://angelbroking1-pk3em7sa.customui-test.leadsquared.com?leadId=be850ff1-0f…" at bounding box center [82, 81] width 38 height 5
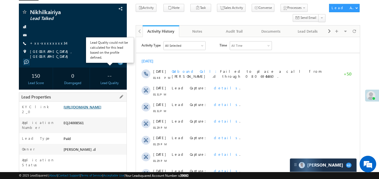
scroll to position [39, 0]
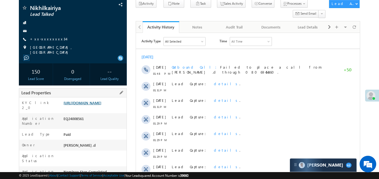
click at [100, 103] on link "[URL][DOMAIN_NAME]" at bounding box center [82, 103] width 38 height 5
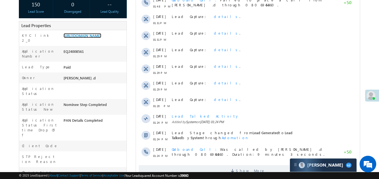
scroll to position [0, 0]
click at [101, 38] on link "[URL][DOMAIN_NAME]" at bounding box center [82, 35] width 38 height 5
click at [91, 37] on link "[URL][DOMAIN_NAME]" at bounding box center [82, 35] width 38 height 5
click at [83, 38] on link "[URL][DOMAIN_NAME]" at bounding box center [82, 35] width 38 height 5
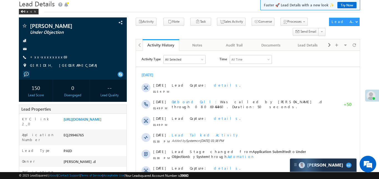
scroll to position [21, 0]
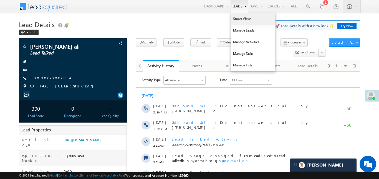
click at [245, 19] on link "Smart Views" at bounding box center [253, 19] width 44 height 12
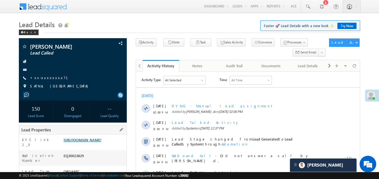
click at [101, 143] on link "[URL][DOMAIN_NAME]" at bounding box center [82, 140] width 38 height 5
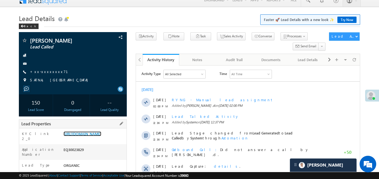
scroll to position [9, 0]
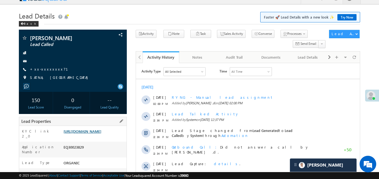
drag, startPoint x: 101, startPoint y: 122, endPoint x: 104, endPoint y: 131, distance: 9.3
click at [102, 122] on div "Lead Properties" at bounding box center [73, 121] width 108 height 9
click at [101, 134] on link "https://angelbroking1-pk3em7sa.customui-test.leadsquared.com?leadId=bdba0829-96…" at bounding box center [82, 131] width 38 height 5
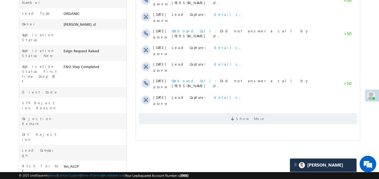
scroll to position [159, 0]
click at [242, 120] on span "Show More" at bounding box center [249, 118] width 29 height 11
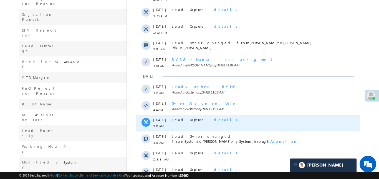
scroll to position [304, 0]
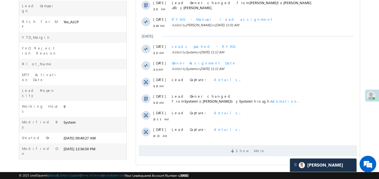
click at [221, 154] on span "Show More" at bounding box center [247, 151] width 218 height 11
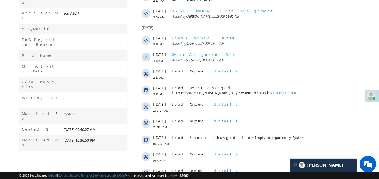
scroll to position [210, 0]
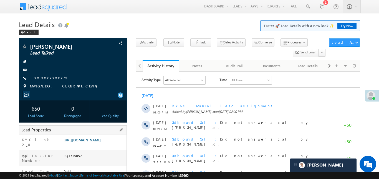
click at [101, 143] on link "[URL][DOMAIN_NAME]" at bounding box center [82, 140] width 38 height 5
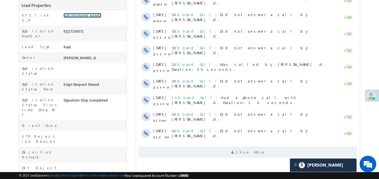
scroll to position [162, 0]
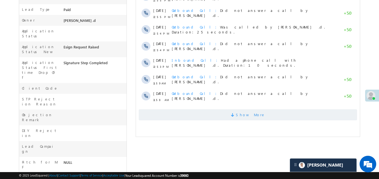
click at [233, 120] on span "Show More" at bounding box center [247, 115] width 218 height 11
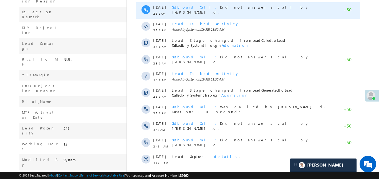
scroll to position [293, 0]
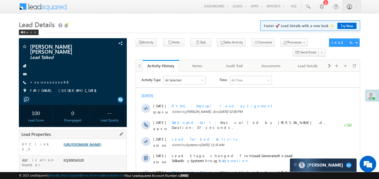
click at [94, 146] on link "[URL][DOMAIN_NAME]" at bounding box center [82, 144] width 38 height 5
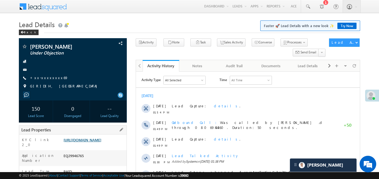
click at [100, 143] on link "[URL][DOMAIN_NAME]" at bounding box center [82, 140] width 38 height 5
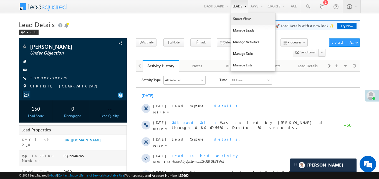
click at [237, 21] on link "Smart Views" at bounding box center [253, 19] width 44 height 12
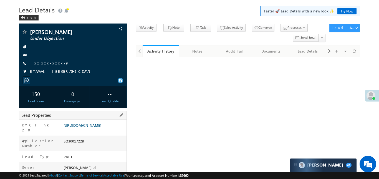
scroll to position [57, 0]
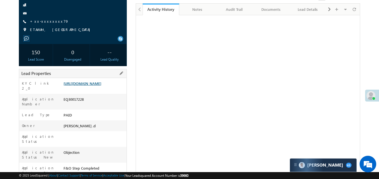
click at [99, 85] on link "https://angelbroking1-pk3em7sa.customui-test.leadsquared.com?leadId=6b8a88c6-f6…" at bounding box center [82, 83] width 38 height 5
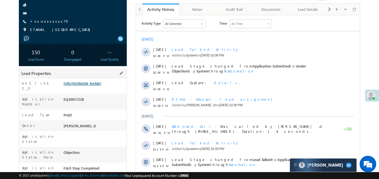
scroll to position [0, 0]
click at [101, 86] on link "https://angelbroking1-pk3em7sa.customui-test.leadsquared.com?leadId=6b8a88c6-f6…" at bounding box center [82, 83] width 38 height 5
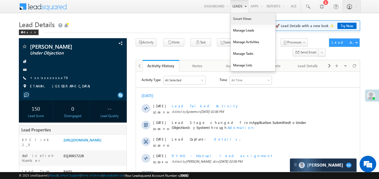
click at [245, 22] on link "Smart Views" at bounding box center [253, 19] width 44 height 12
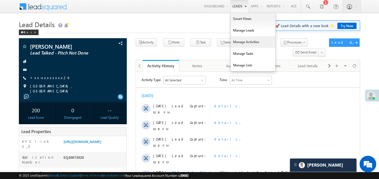
click at [245, 40] on link "Manage Activities" at bounding box center [253, 42] width 44 height 12
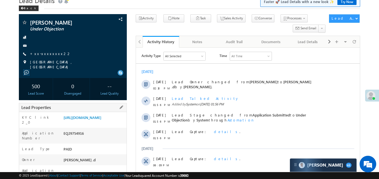
scroll to position [51, 0]
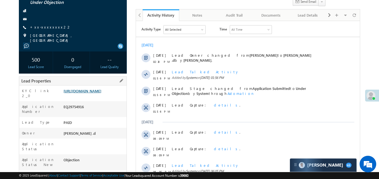
click at [87, 93] on link "[URL][DOMAIN_NAME]" at bounding box center [82, 91] width 38 height 5
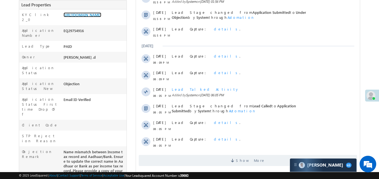
scroll to position [271, 0]
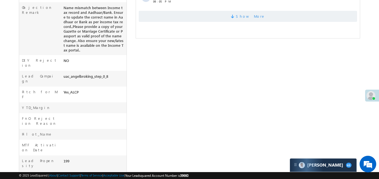
click at [264, 16] on span "Show More" at bounding box center [247, 16] width 218 height 11
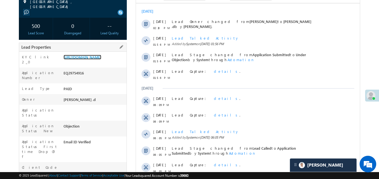
scroll to position [85, 0]
click at [101, 62] on div "https://angelbroking1-pk3em7sa.customui-test.leadsquared.com?leadId=8099fe4a-55…" at bounding box center [94, 58] width 64 height 8
click at [101, 59] on link "https://angelbroking1-pk3em7sa.customui-test.leadsquared.com?leadId=8099fe4a-55…" at bounding box center [82, 57] width 38 height 5
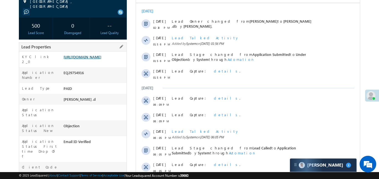
click at [101, 59] on link "https://angelbroking1-pk3em7sa.customui-test.leadsquared.com?leadId=8099fe4a-55…" at bounding box center [82, 57] width 38 height 5
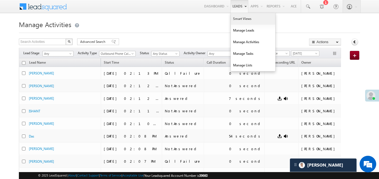
click at [244, 22] on link "Smart Views" at bounding box center [253, 19] width 44 height 12
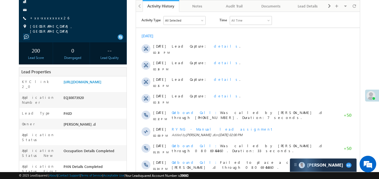
scroll to position [59, 0]
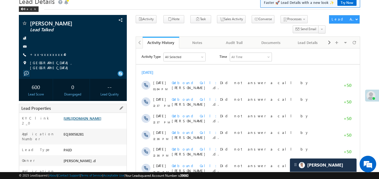
scroll to position [24, 0]
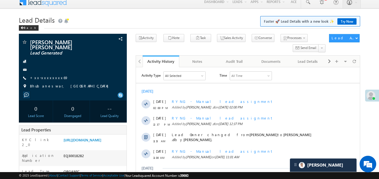
scroll to position [6, 0]
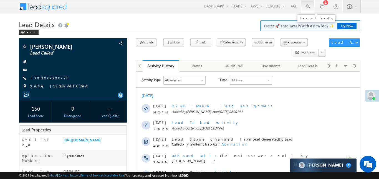
click at [312, 7] on link at bounding box center [307, 6] width 13 height 13
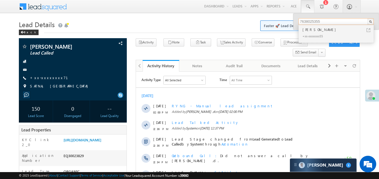
type input "7638025355"
click at [312, 28] on div "[PERSON_NAME]" at bounding box center [338, 30] width 74 height 6
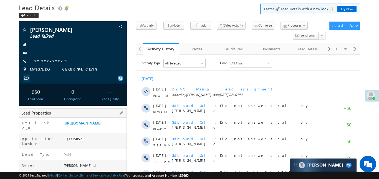
scroll to position [44, 0]
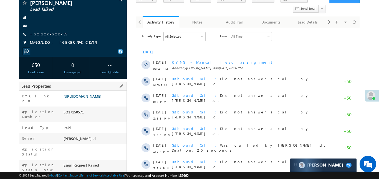
click at [101, 99] on link "https://angelbroking1-pk3em7sa.customui-test.leadsquared.com?leadId=439d8007-26…" at bounding box center [82, 96] width 38 height 5
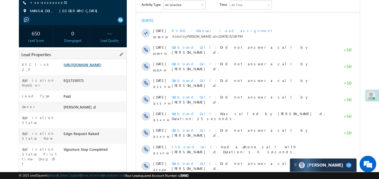
scroll to position [138, 0]
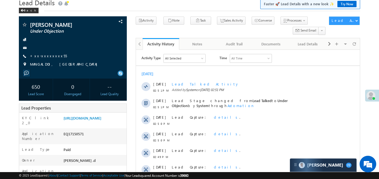
scroll to position [53, 0]
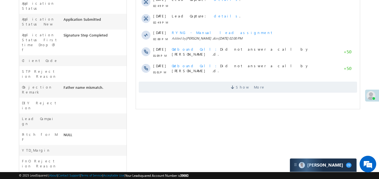
scroll to position [21, 0]
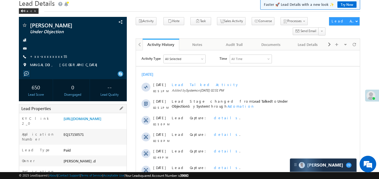
click at [104, 139] on div "Application Number EQ17150571" at bounding box center [72, 137] width 107 height 16
click at [101, 121] on link "https://angelbroking1-pk3em7sa.customui-test.leadsquared.com?leadId=439d8007-26…" at bounding box center [82, 118] width 38 height 5
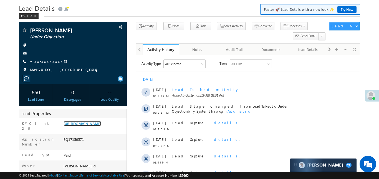
scroll to position [10, 0]
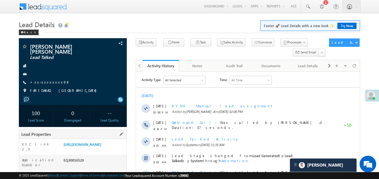
click at [99, 132] on div "Lead Properties" at bounding box center [73, 134] width 108 height 9
click at [100, 146] on link "[URL][DOMAIN_NAME]" at bounding box center [82, 144] width 38 height 5
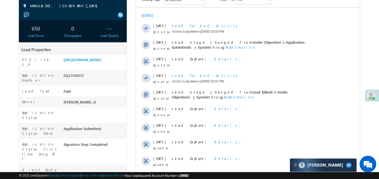
scroll to position [26, 0]
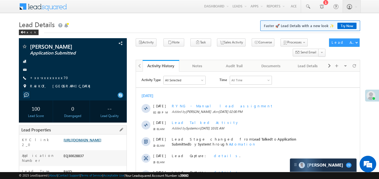
click at [90, 138] on link "[URL][DOMAIN_NAME]" at bounding box center [82, 140] width 38 height 5
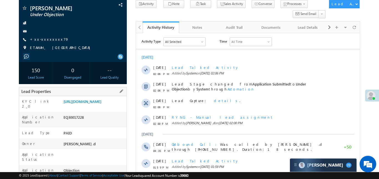
scroll to position [87, 0]
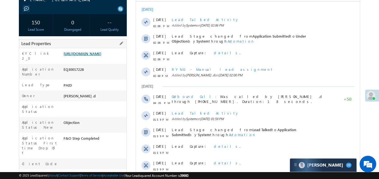
click at [101, 55] on link "https://angelbroking1-pk3em7sa.customui-test.leadsquared.com?leadId=6b8a88c6-f6…" at bounding box center [82, 53] width 38 height 5
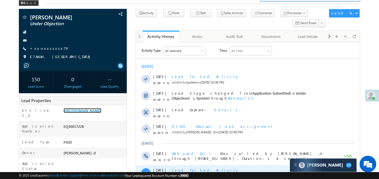
scroll to position [0, 0]
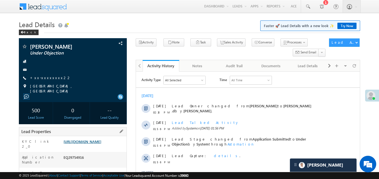
click at [101, 144] on link "[URL][DOMAIN_NAME]" at bounding box center [82, 141] width 38 height 5
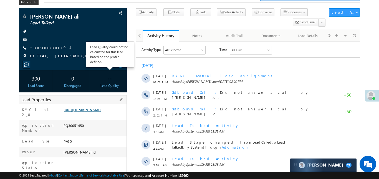
scroll to position [81, 0]
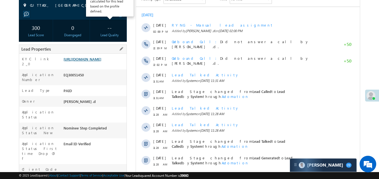
click at [101, 62] on link "https://angelbroking1-pk3em7sa.customui-test.leadsquared.com?leadId=a7e19912-20…" at bounding box center [82, 59] width 38 height 5
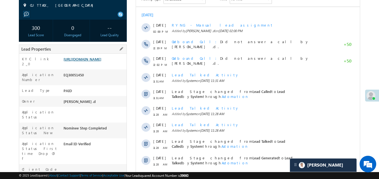
scroll to position [0, 0]
click at [109, 64] on div "https://angelbroking1-pk3em7sa.customui-test.leadsquared.com?leadId=a7e19912-20…" at bounding box center [94, 61] width 64 height 8
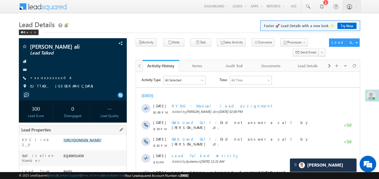
click at [101, 139] on link "https://angelbroking1-pk3em7sa.customui-test.leadsquared.com?leadId=a7e19912-20…" at bounding box center [82, 140] width 38 height 5
